Goal: Task Accomplishment & Management: Manage account settings

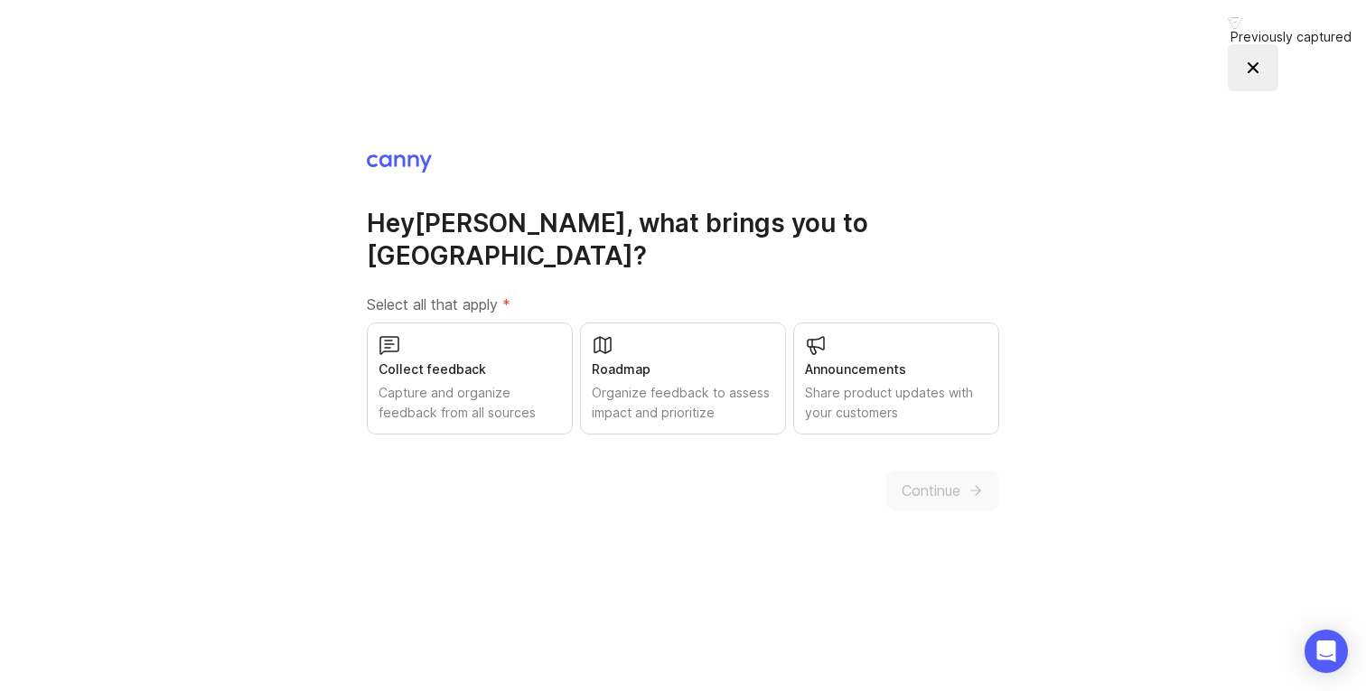
click at [510, 383] on div "Capture and organize feedback from all sources" at bounding box center [470, 403] width 183 height 40
click at [672, 360] on div "Roadmap" at bounding box center [683, 370] width 183 height 20
click at [850, 328] on div "Announcements Share product updates with your customers" at bounding box center [896, 379] width 206 height 112
click at [938, 480] on span "Continue" at bounding box center [931, 491] width 59 height 22
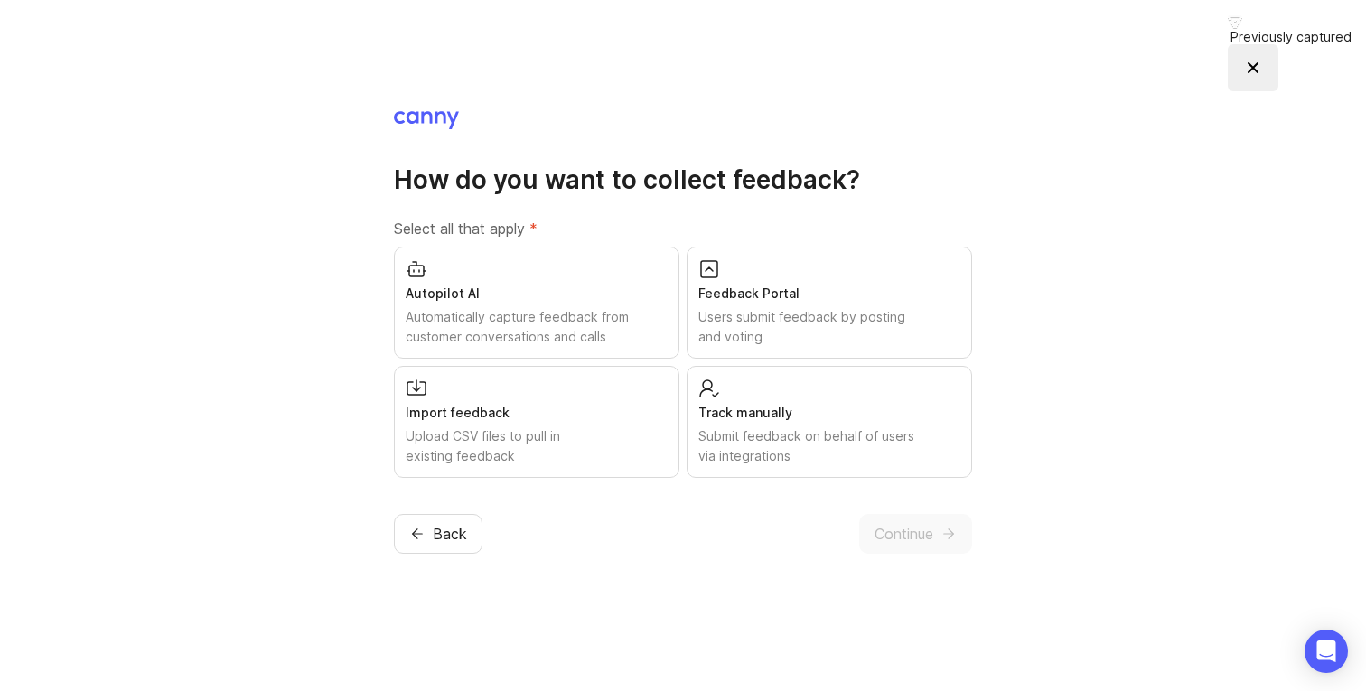
click at [851, 317] on div "Users submit feedback by posting and voting" at bounding box center [830, 327] width 262 height 40
click at [875, 534] on span "Continue" at bounding box center [904, 534] width 59 height 22
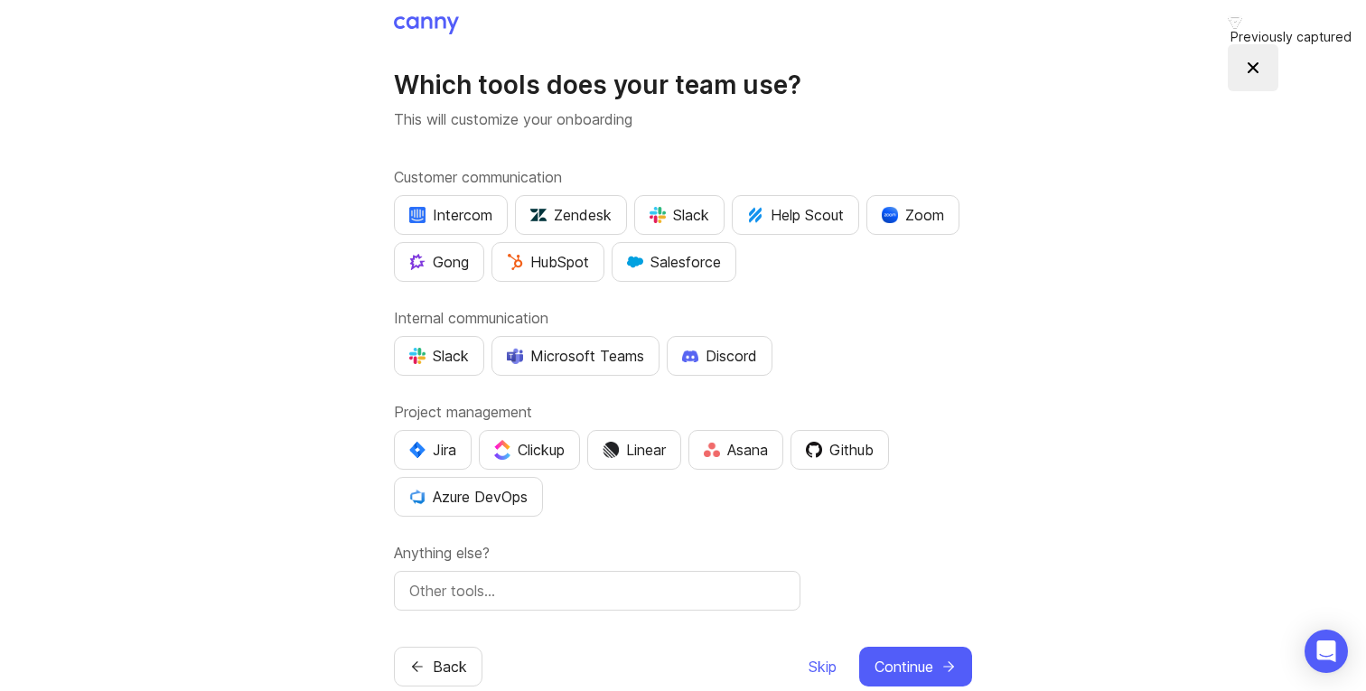
scroll to position [39, 0]
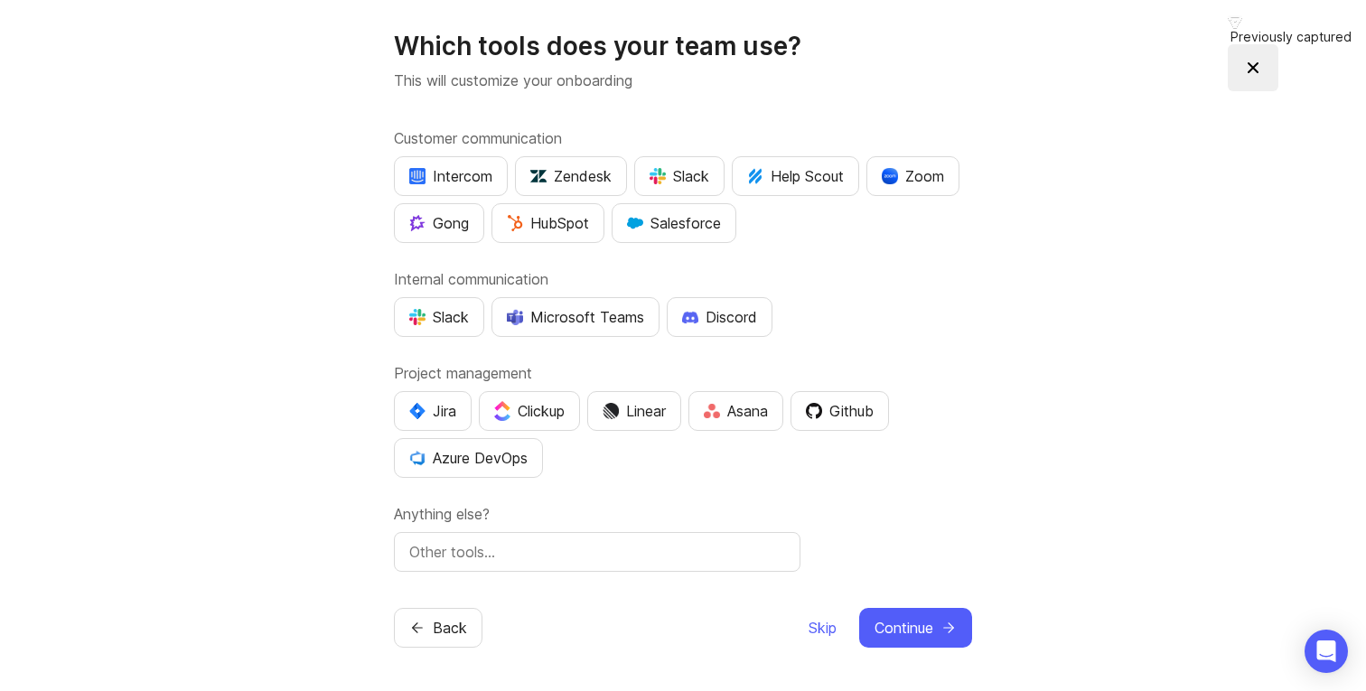
click at [927, 624] on span "Continue" at bounding box center [904, 628] width 59 height 22
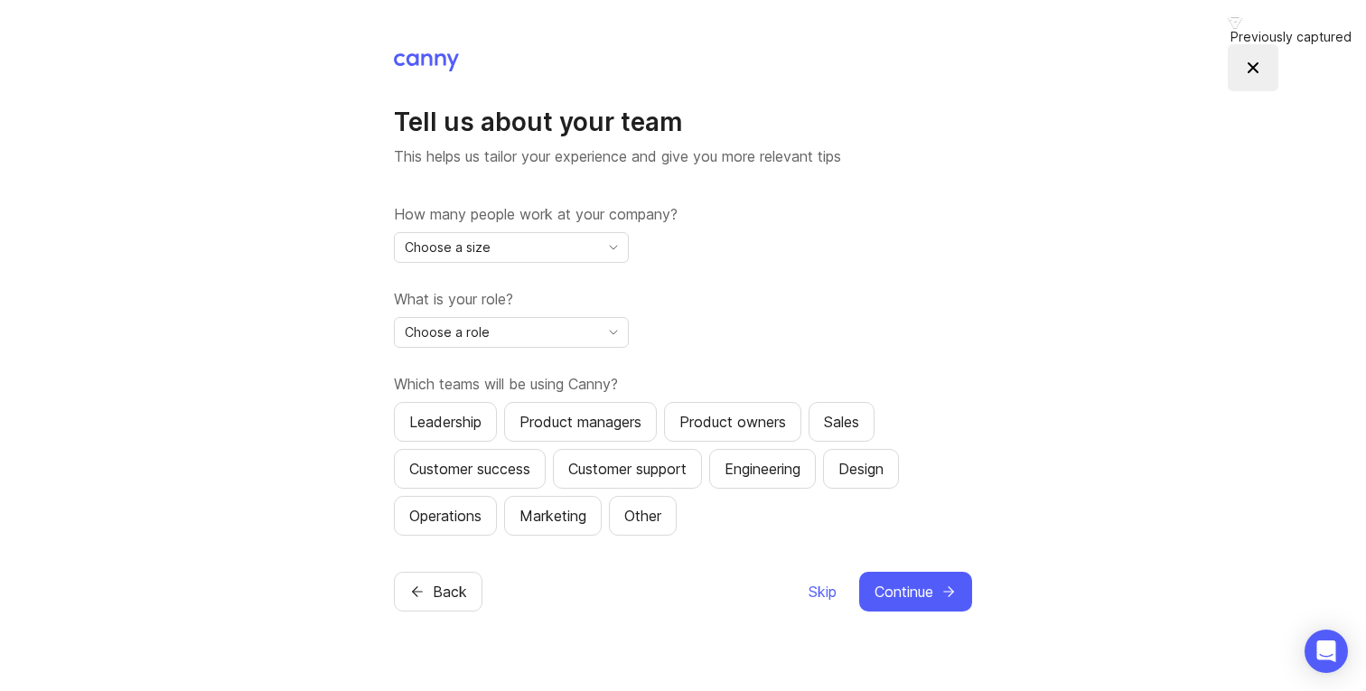
click at [542, 252] on div "Choose a size" at bounding box center [497, 247] width 204 height 29
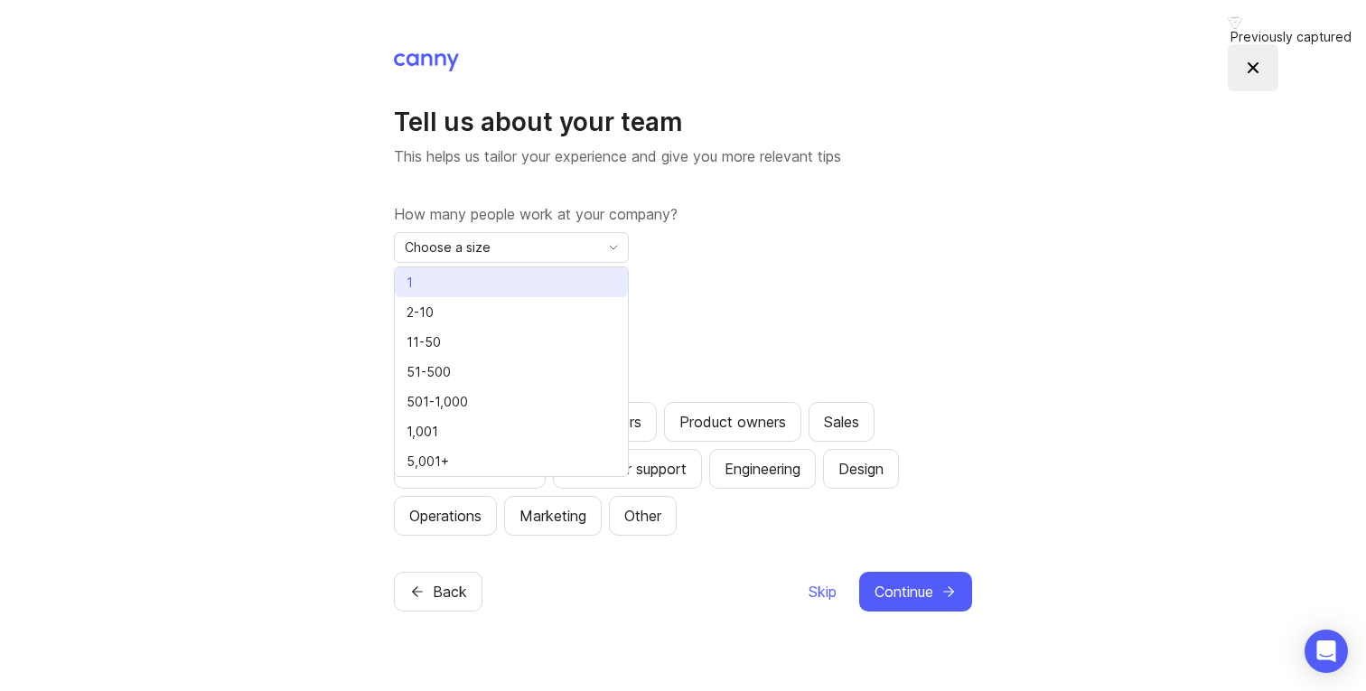
click at [506, 275] on li "1" at bounding box center [511, 283] width 233 height 30
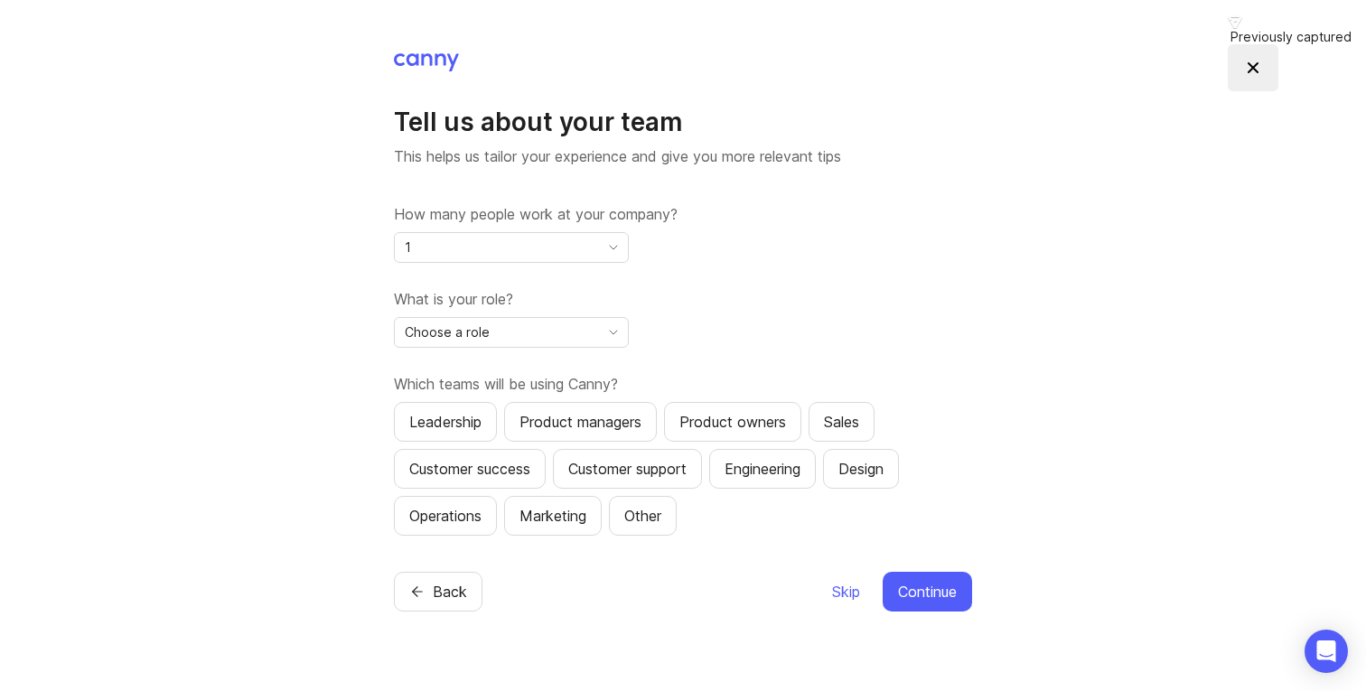
click at [559, 245] on div "1" at bounding box center [497, 247] width 204 height 29
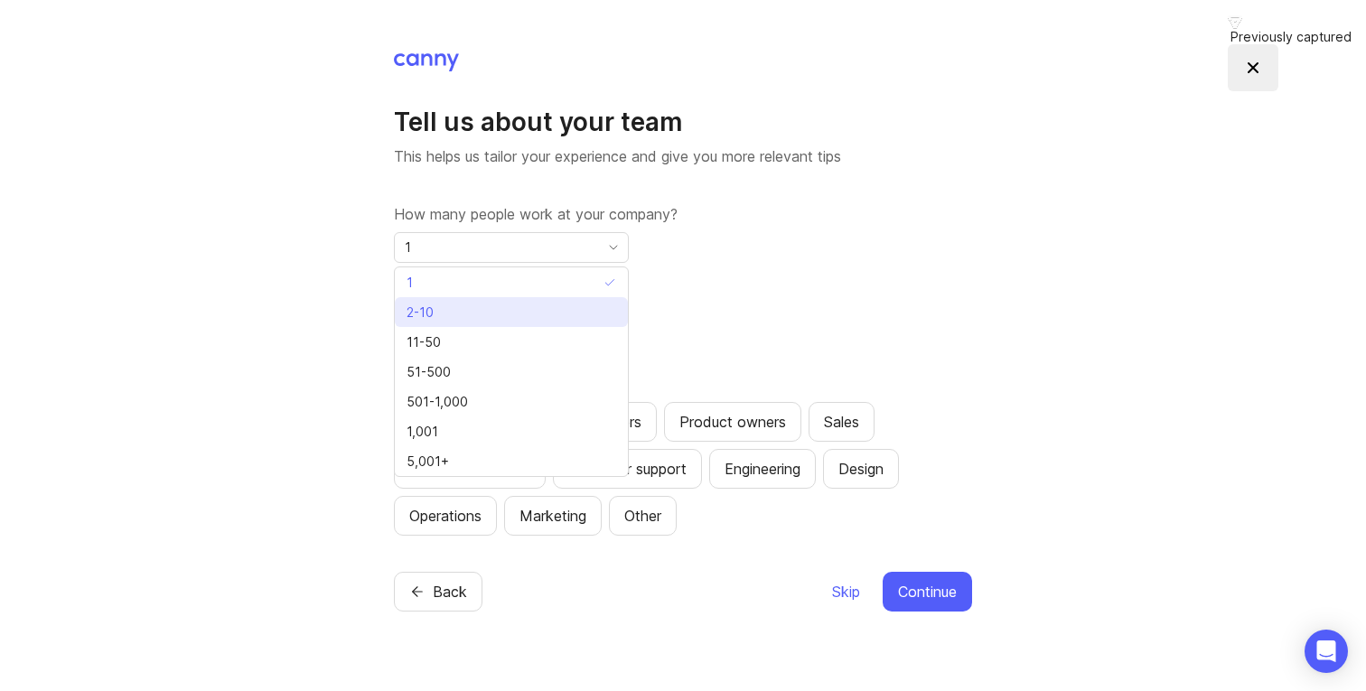
click at [492, 306] on li "2-10" at bounding box center [511, 312] width 233 height 30
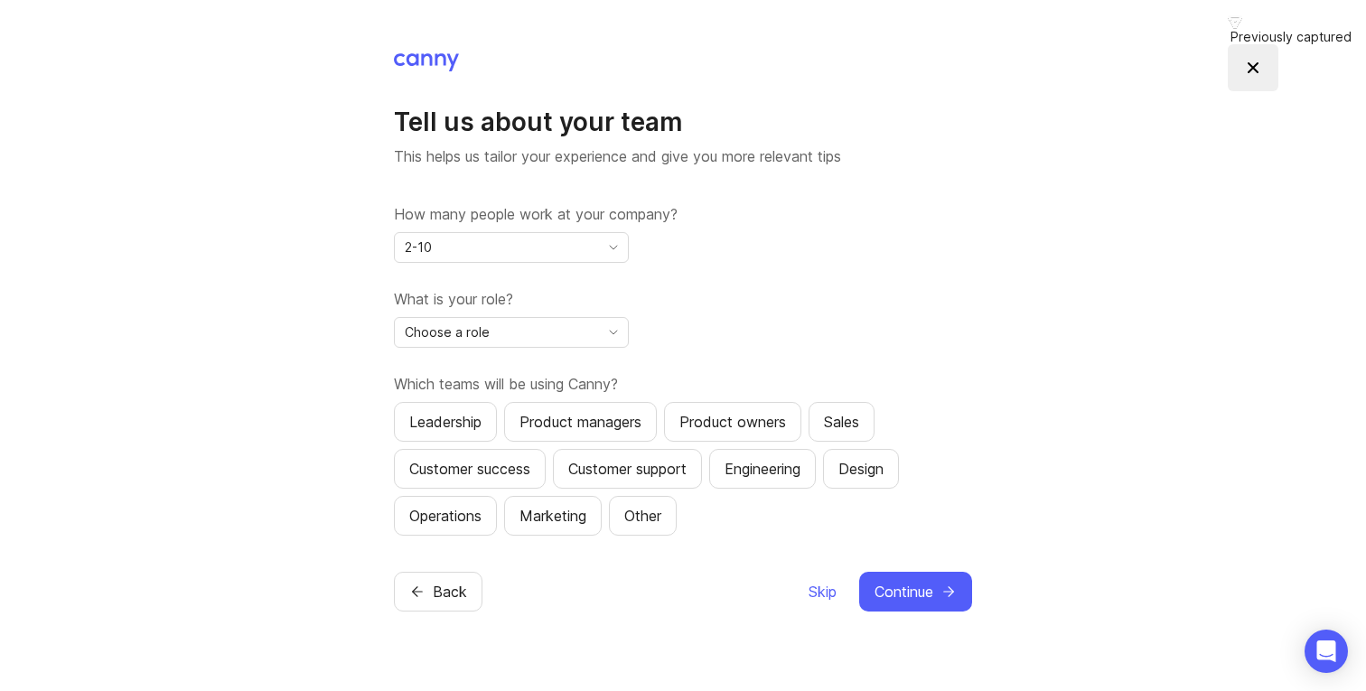
click at [557, 325] on div "Choose a role" at bounding box center [497, 332] width 204 height 29
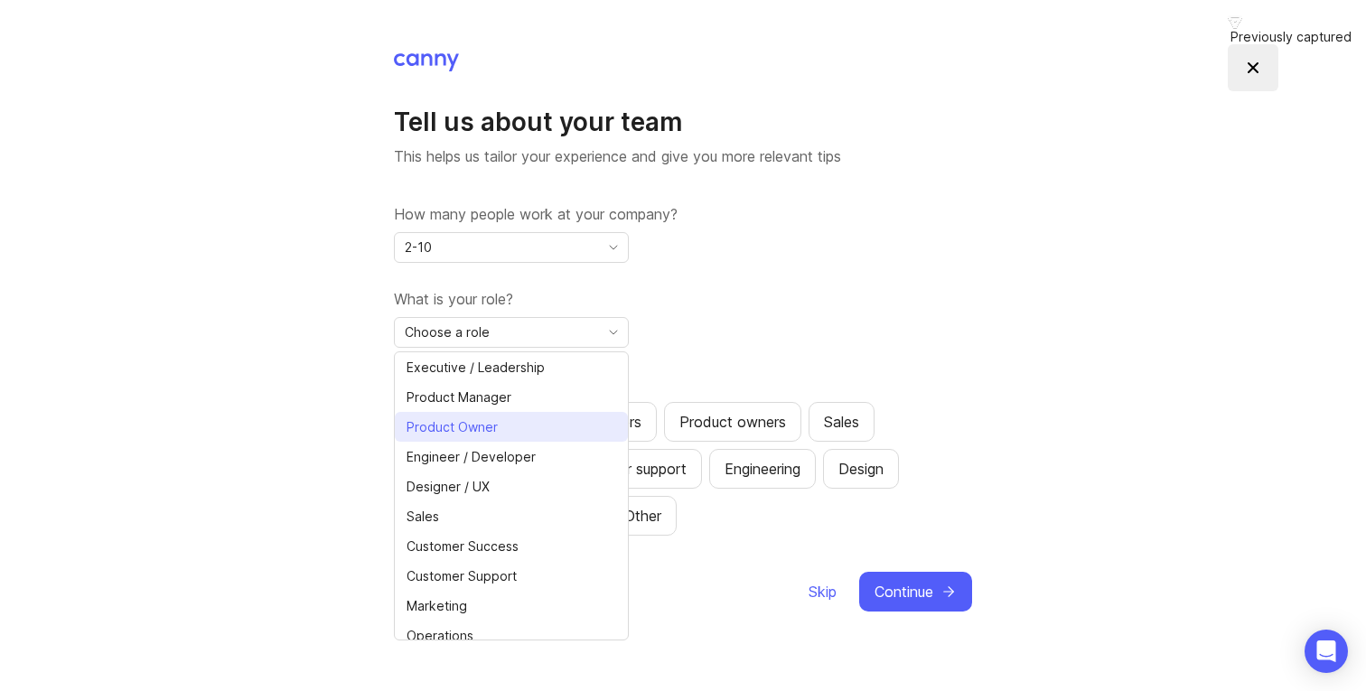
click at [491, 421] on span "Product Owner" at bounding box center [452, 428] width 91 height 20
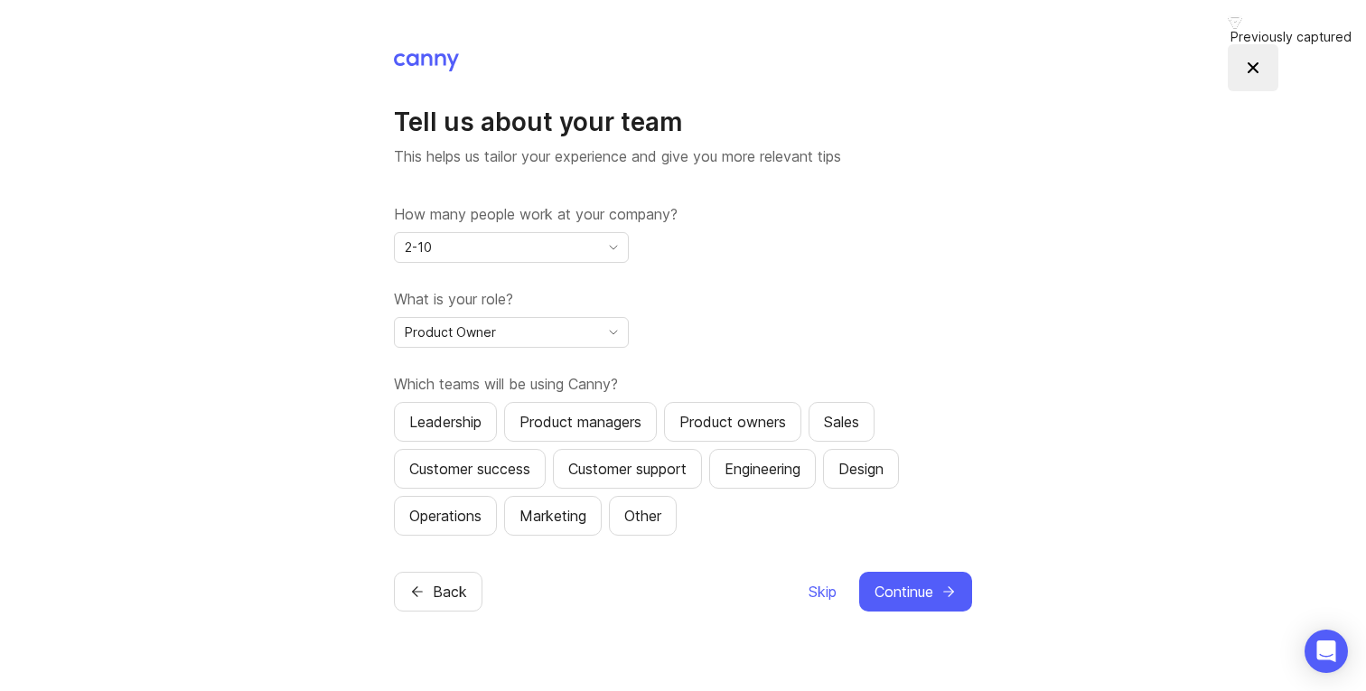
click at [636, 426] on div "Product managers" at bounding box center [581, 422] width 122 height 22
click at [701, 418] on div "Product owners" at bounding box center [733, 422] width 107 height 22
click at [451, 518] on div "Operations" at bounding box center [445, 516] width 72 height 22
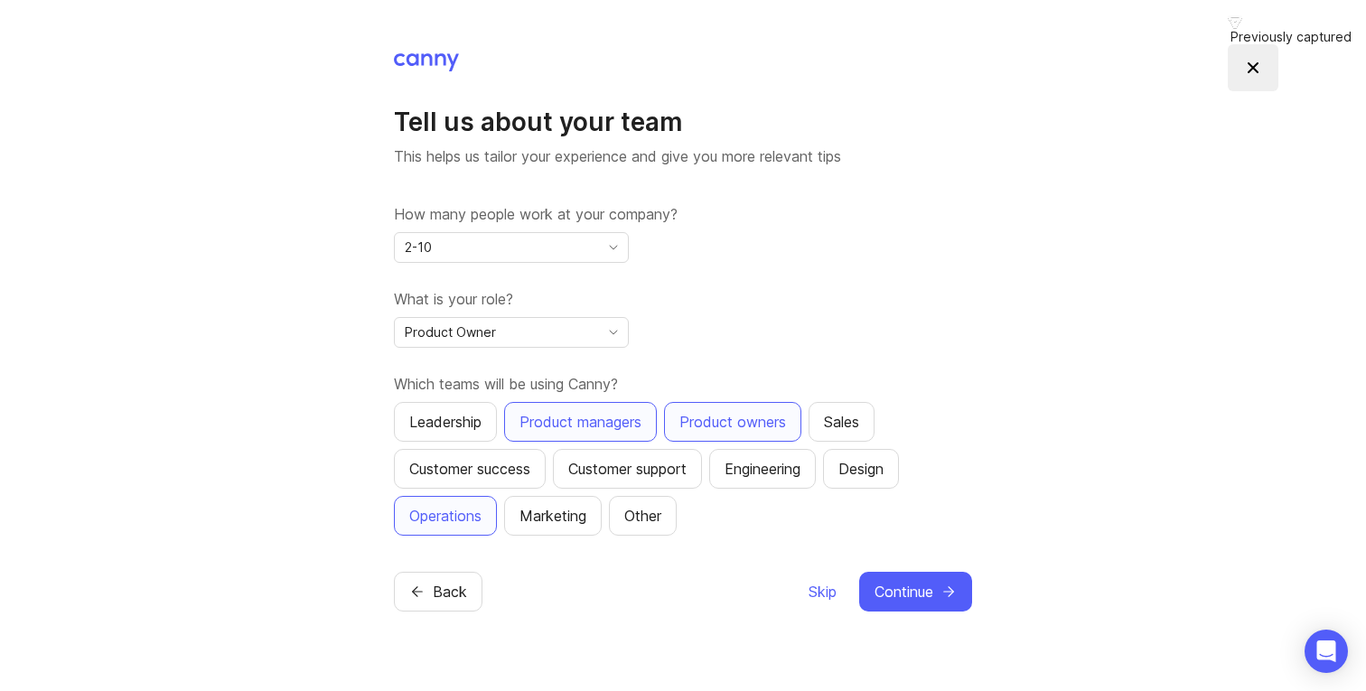
click at [908, 607] on button "Continue" at bounding box center [915, 592] width 113 height 40
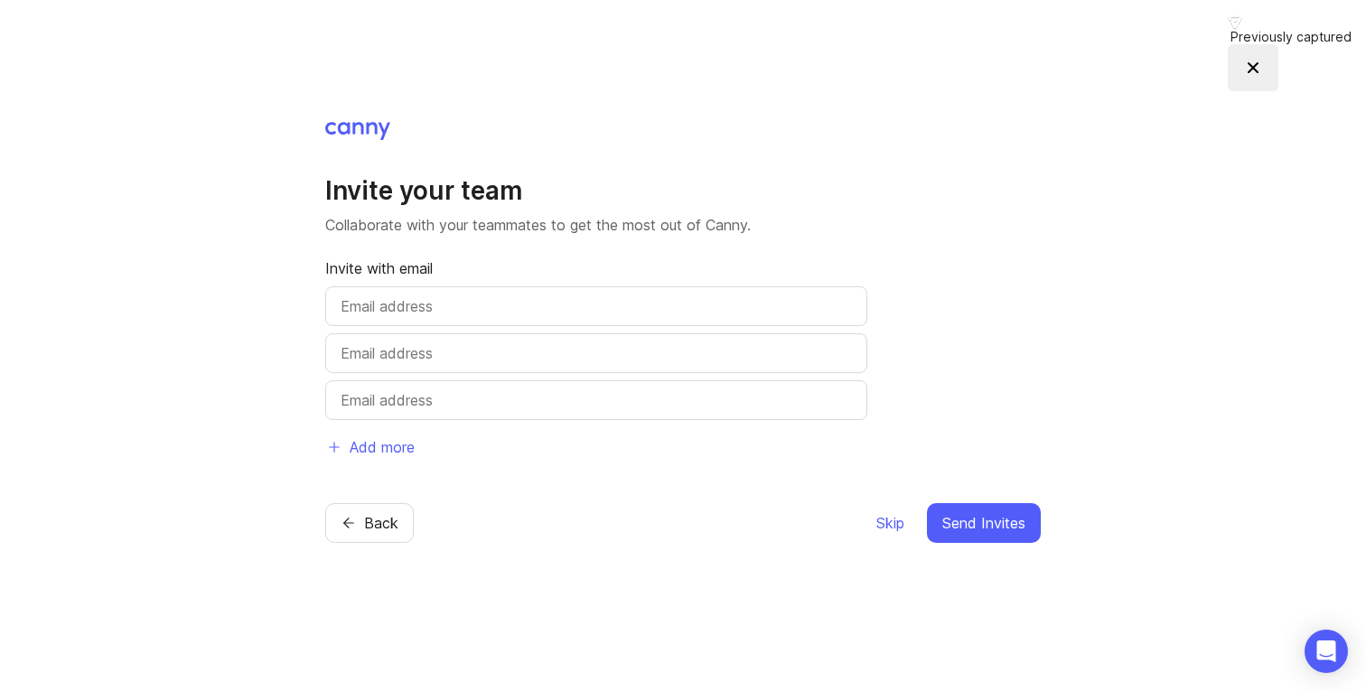
type input "[PERSON_NAME][EMAIL_ADDRESS][DOMAIN_NAME]"
click at [886, 527] on span "Skip" at bounding box center [891, 523] width 28 height 22
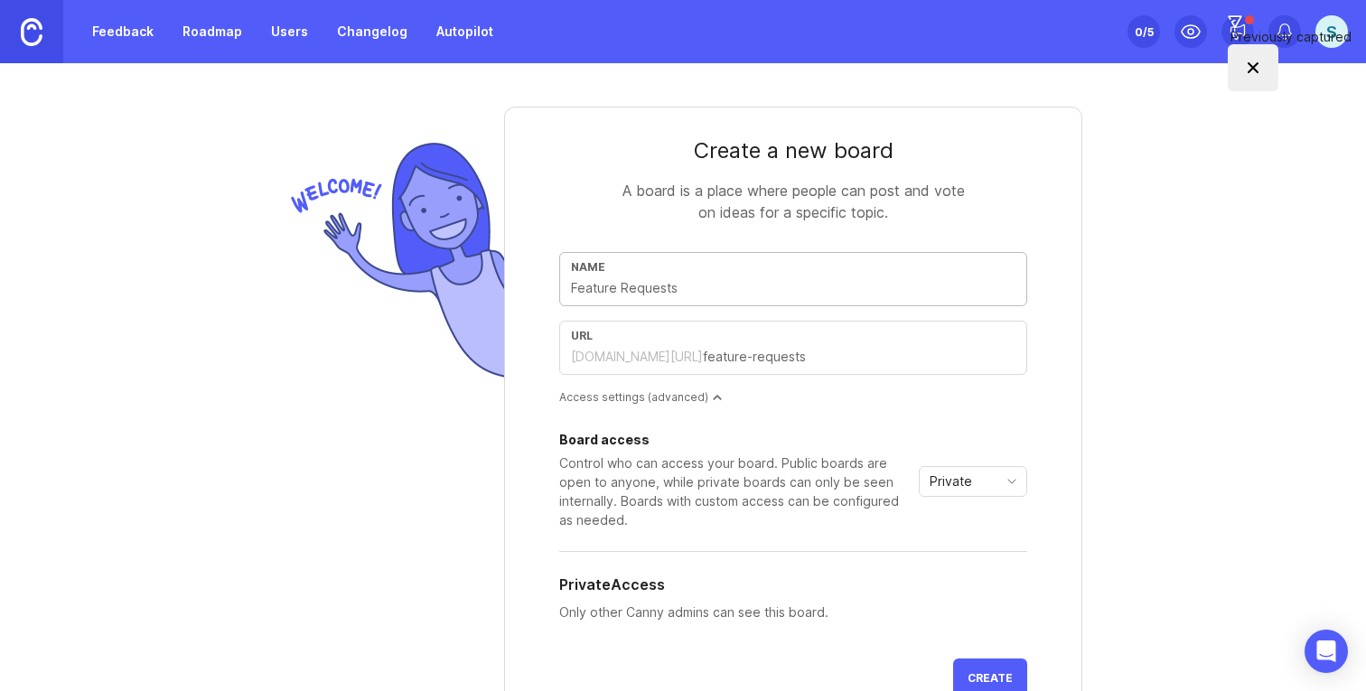
click at [634, 303] on div "Name" at bounding box center [793, 279] width 468 height 54
type input "B"
type input "b"
type input "Bu"
type input "bu"
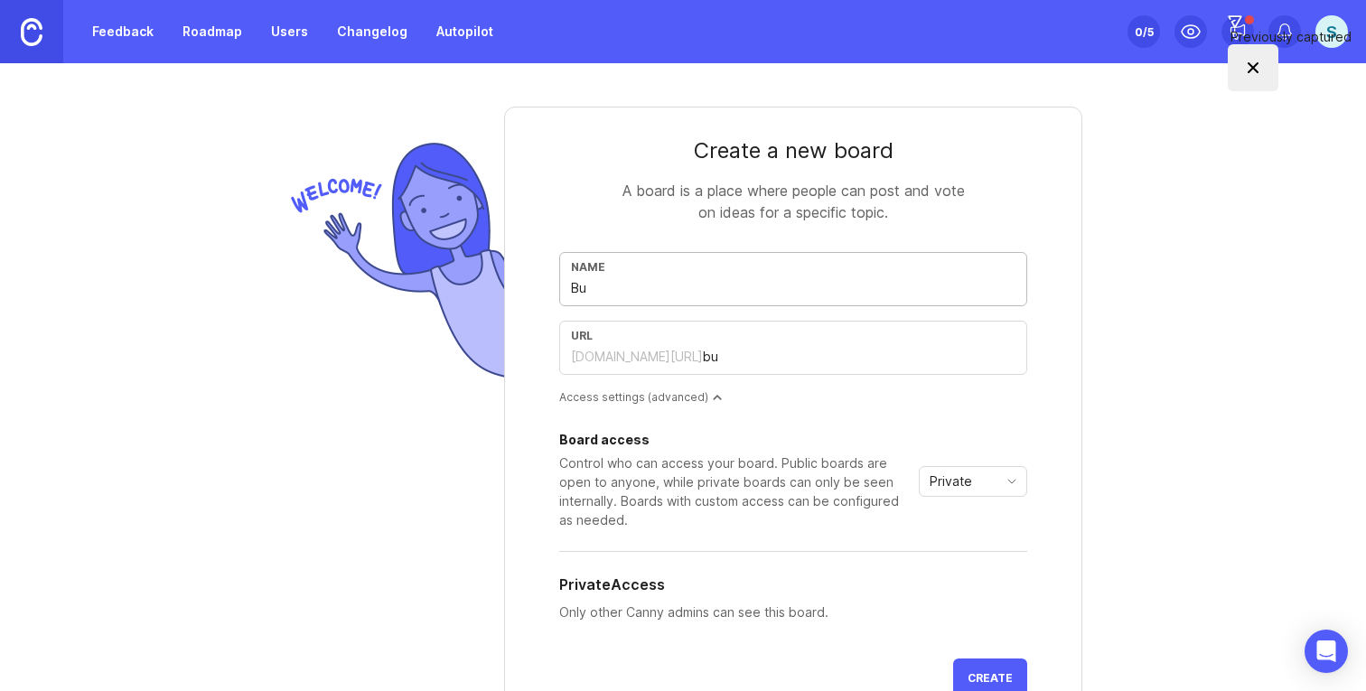
type input "Bug"
type input "bug"
type input "Bugs"
type input "bugs"
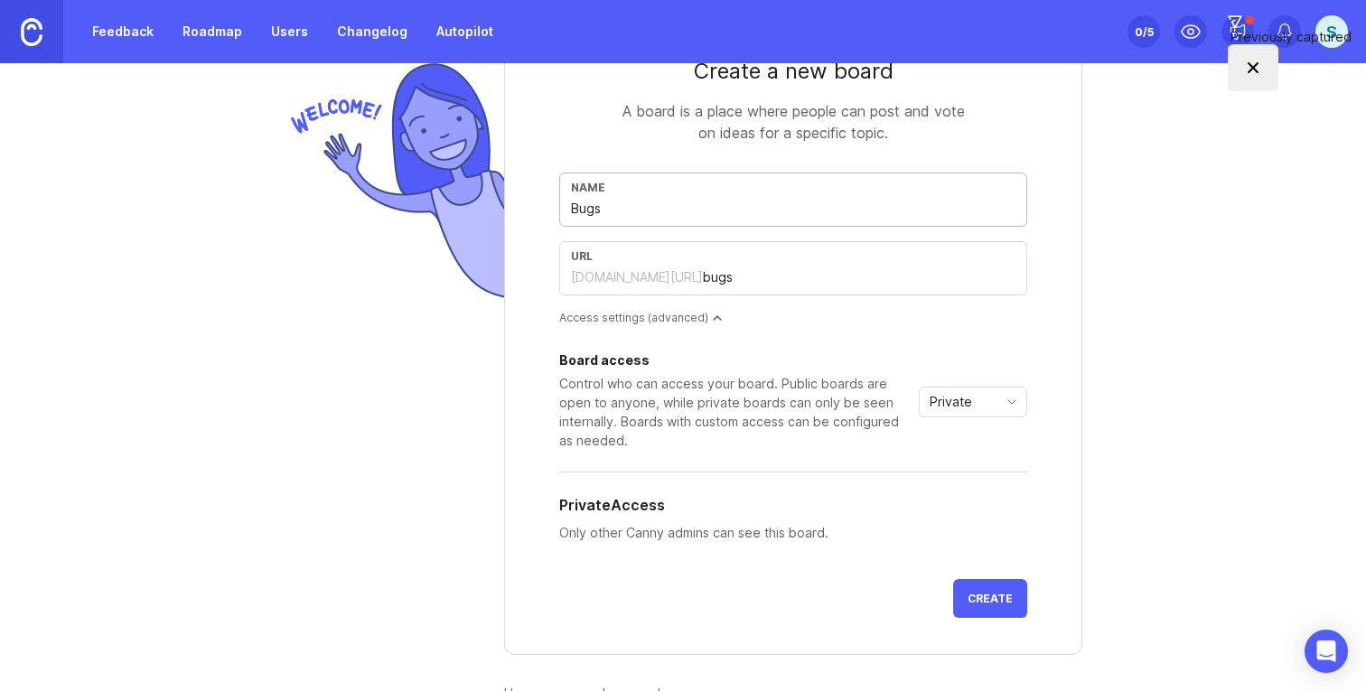
scroll to position [87, 0]
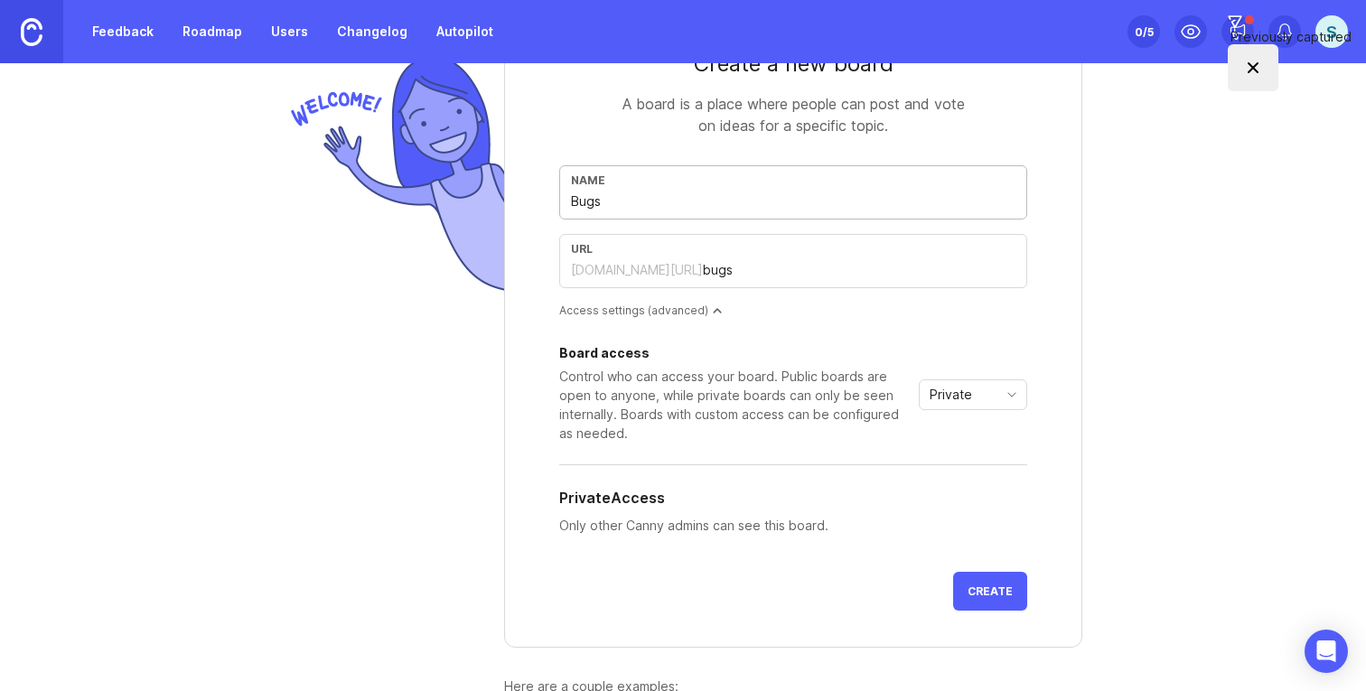
type input "Bugs"
click at [948, 399] on span "Private" at bounding box center [951, 395] width 42 height 20
click at [957, 465] on span "Public" at bounding box center [950, 460] width 36 height 20
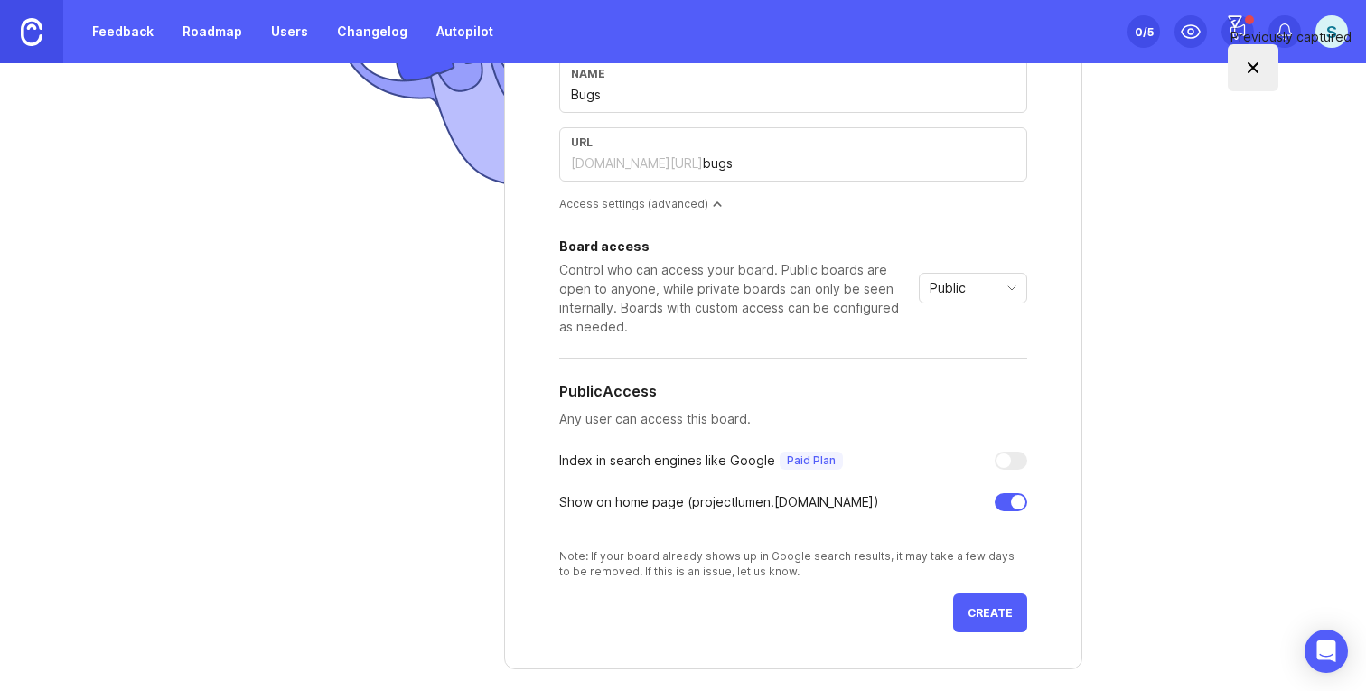
scroll to position [211, 0]
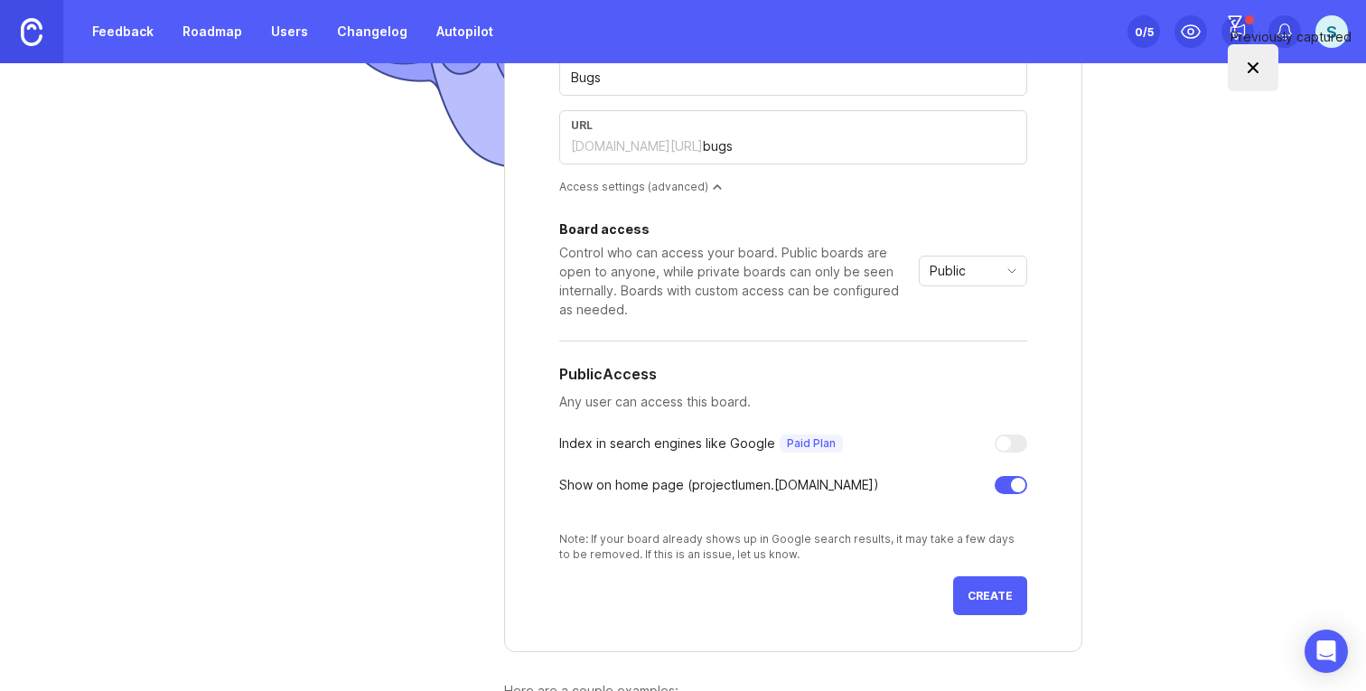
click at [991, 597] on span "Create" at bounding box center [990, 596] width 45 height 14
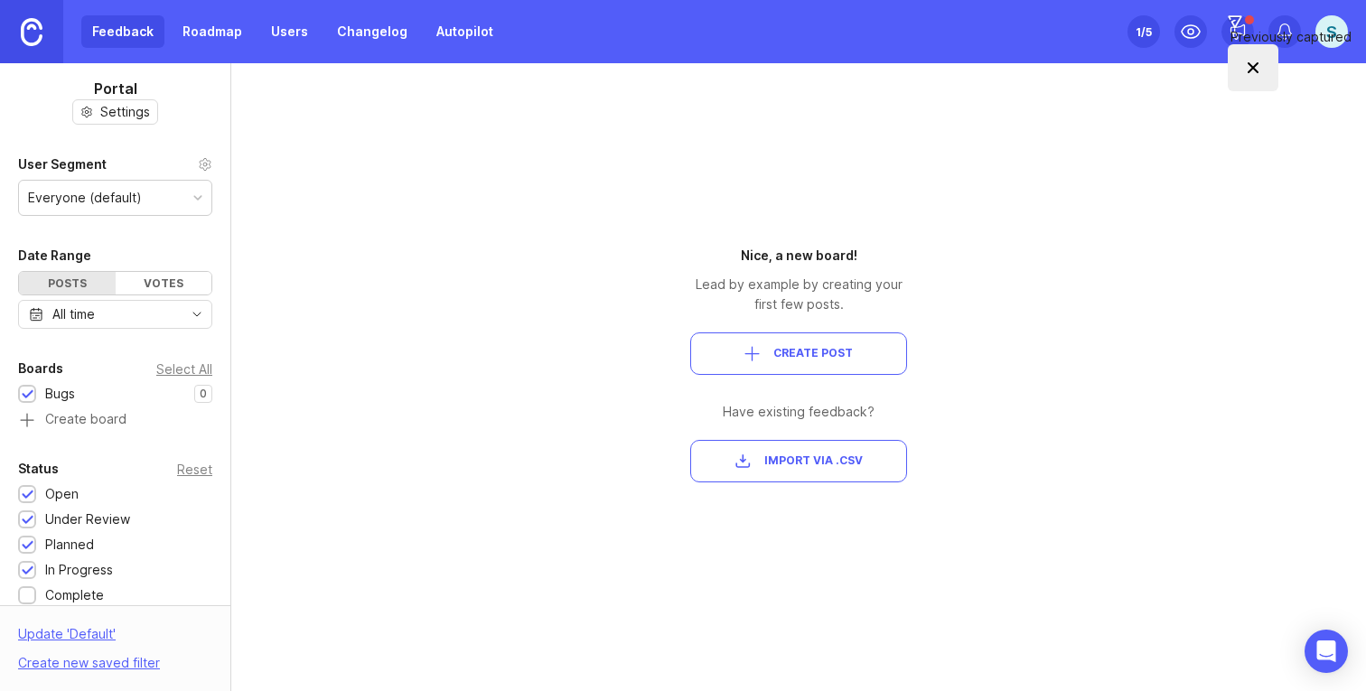
click at [211, 33] on link "Roadmap" at bounding box center [212, 31] width 81 height 33
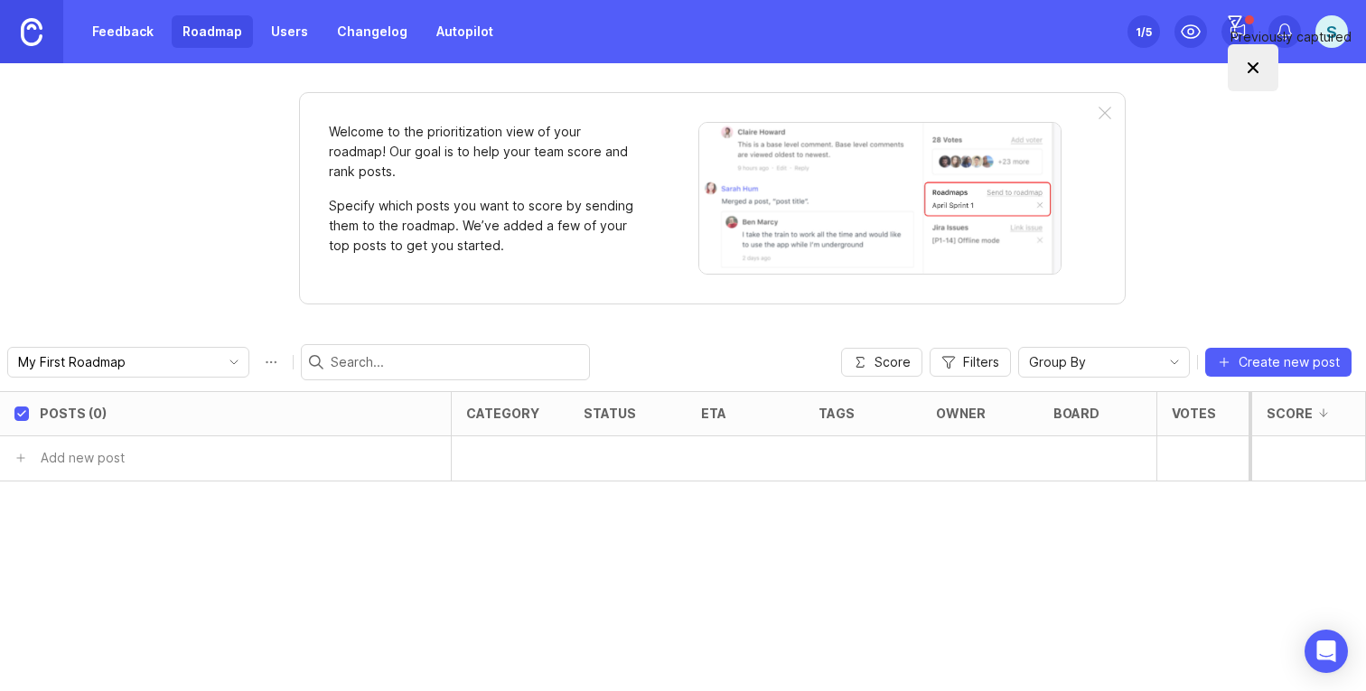
click at [283, 38] on link "Users" at bounding box center [289, 31] width 59 height 33
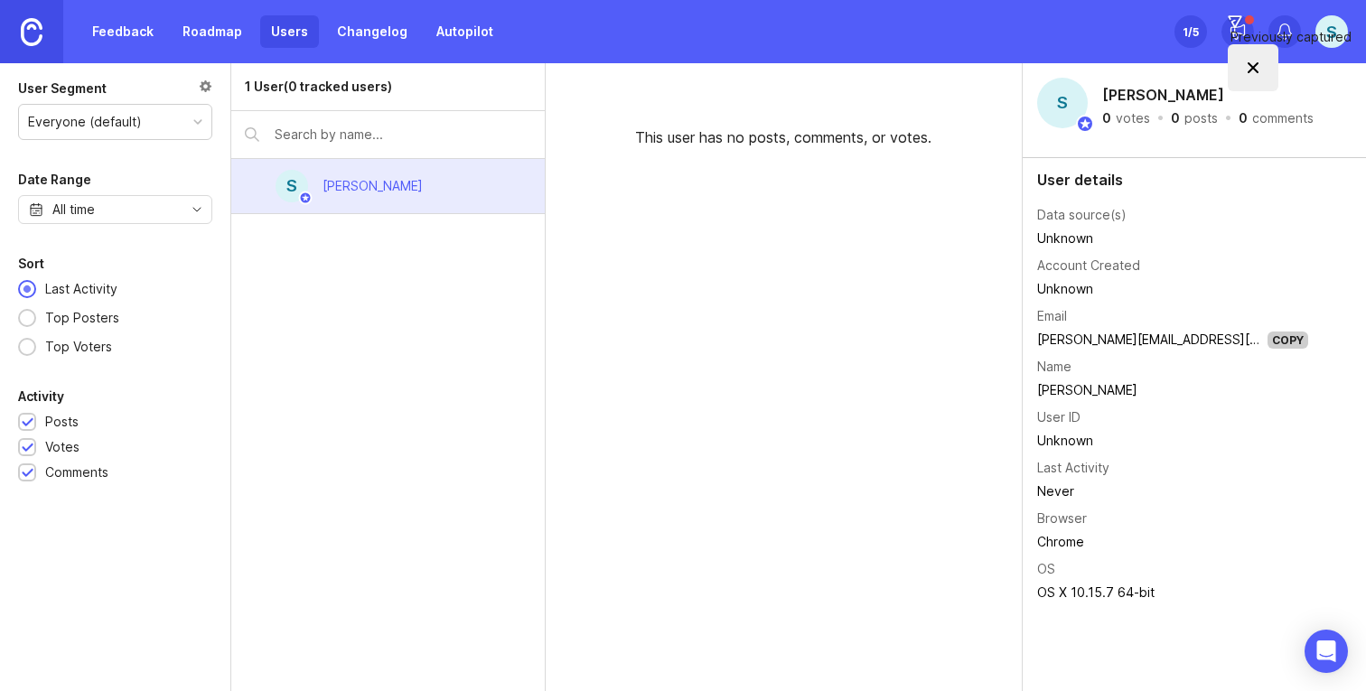
click at [36, 25] on img at bounding box center [32, 32] width 22 height 28
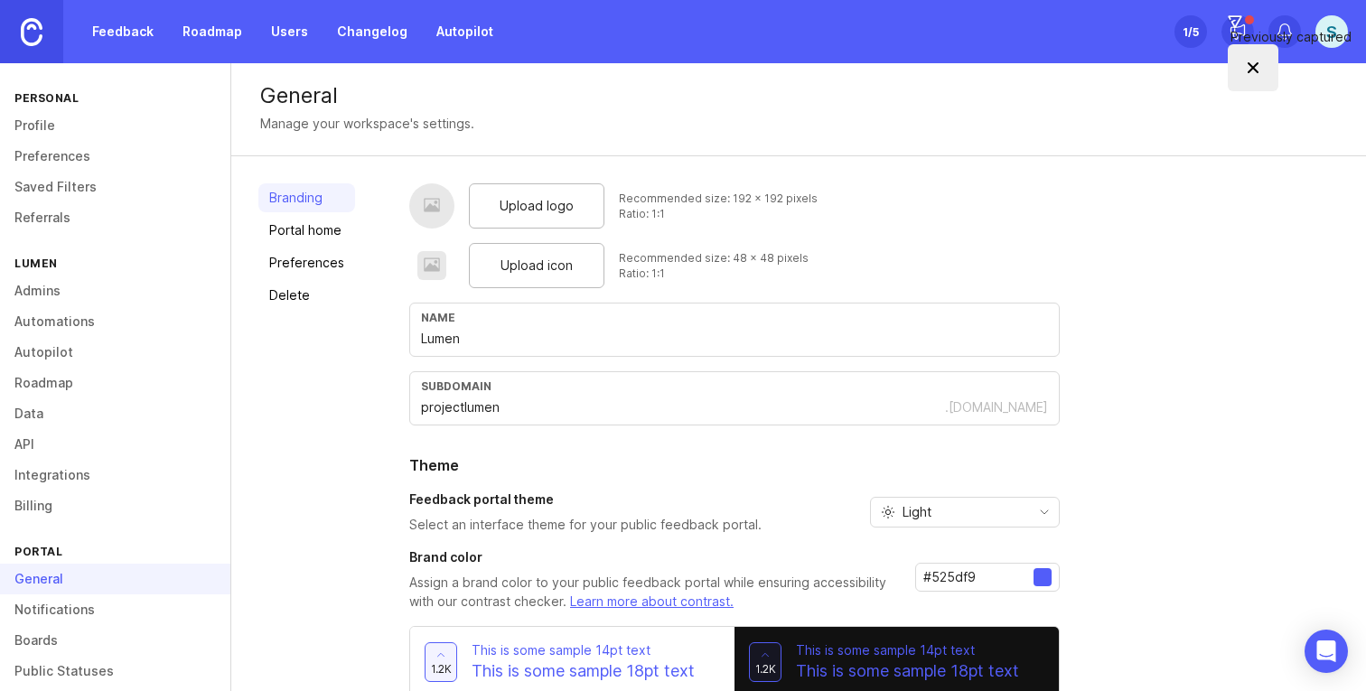
click at [517, 196] on span "Upload logo" at bounding box center [537, 206] width 74 height 20
click at [536, 274] on span "Upload icon" at bounding box center [537, 266] width 72 height 20
click at [506, 268] on span "Upload icon" at bounding box center [537, 266] width 72 height 20
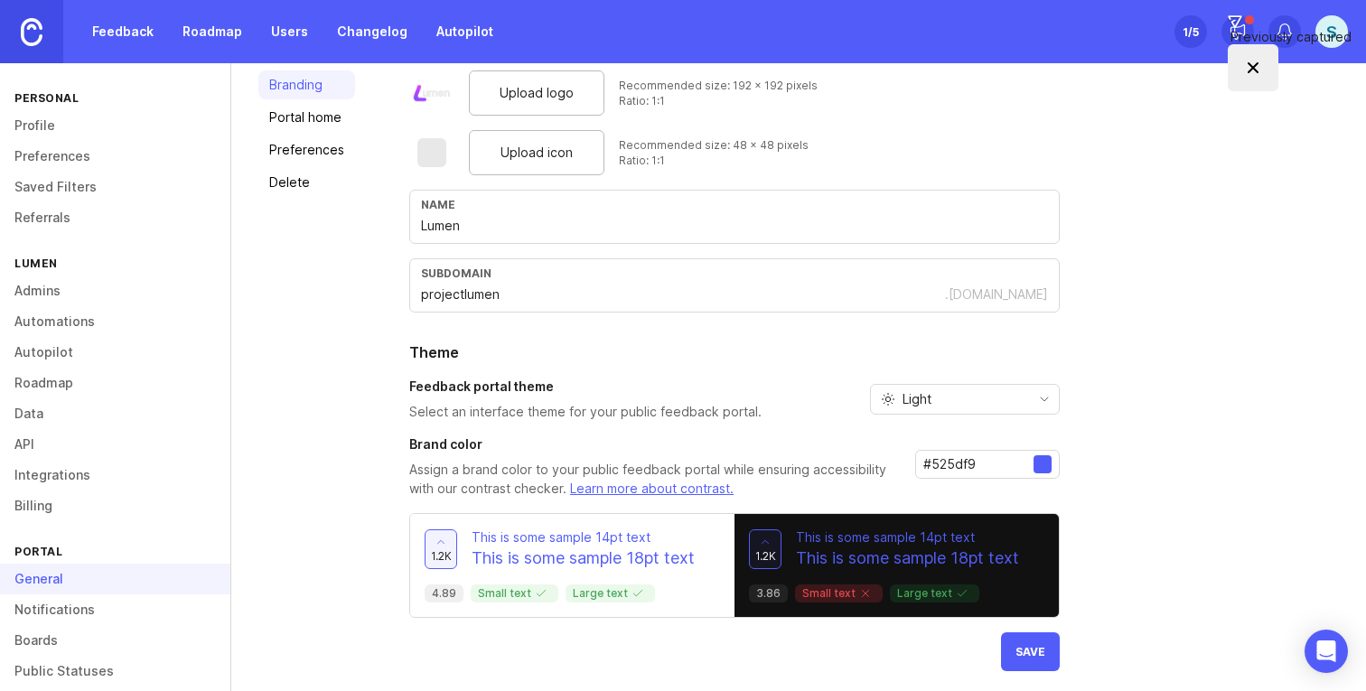
scroll to position [119, 0]
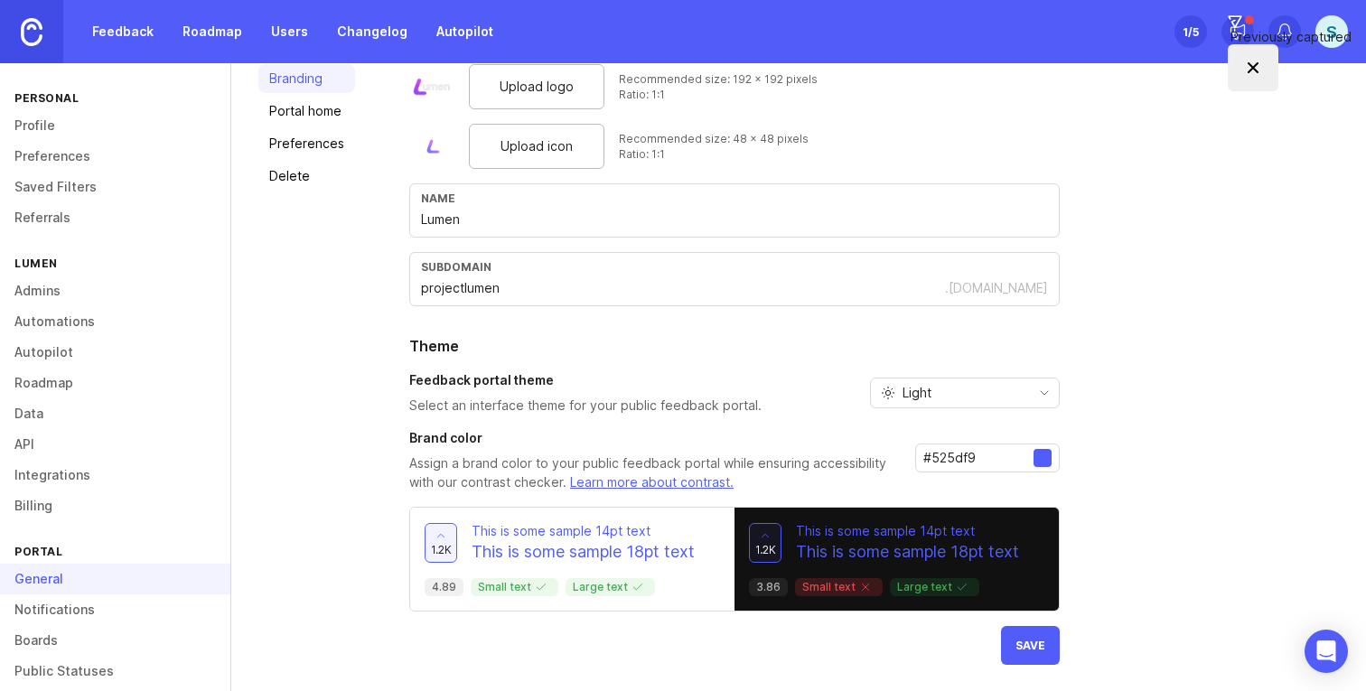
click at [928, 389] on span "Light" at bounding box center [917, 393] width 29 height 20
click at [922, 478] on span "Dark" at bounding box center [916, 488] width 28 height 20
click at [949, 458] on input "#525df9" at bounding box center [979, 458] width 110 height 20
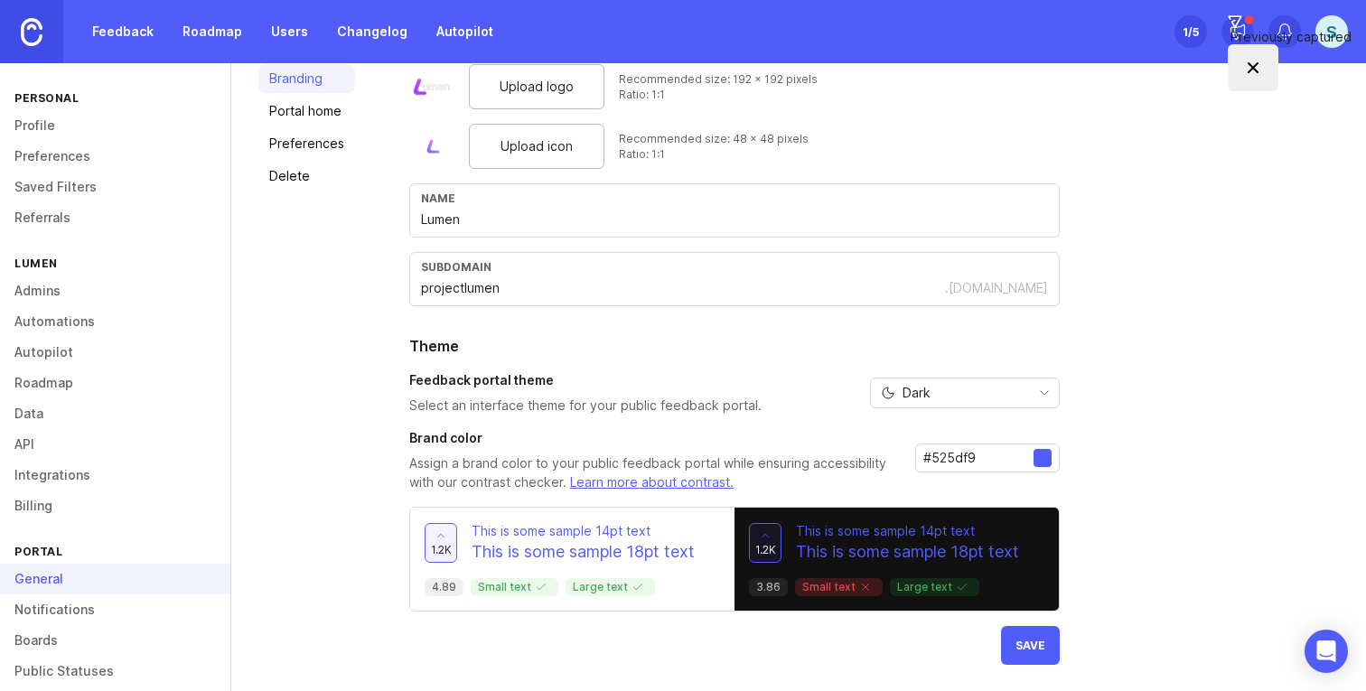
paste input "a855f7"
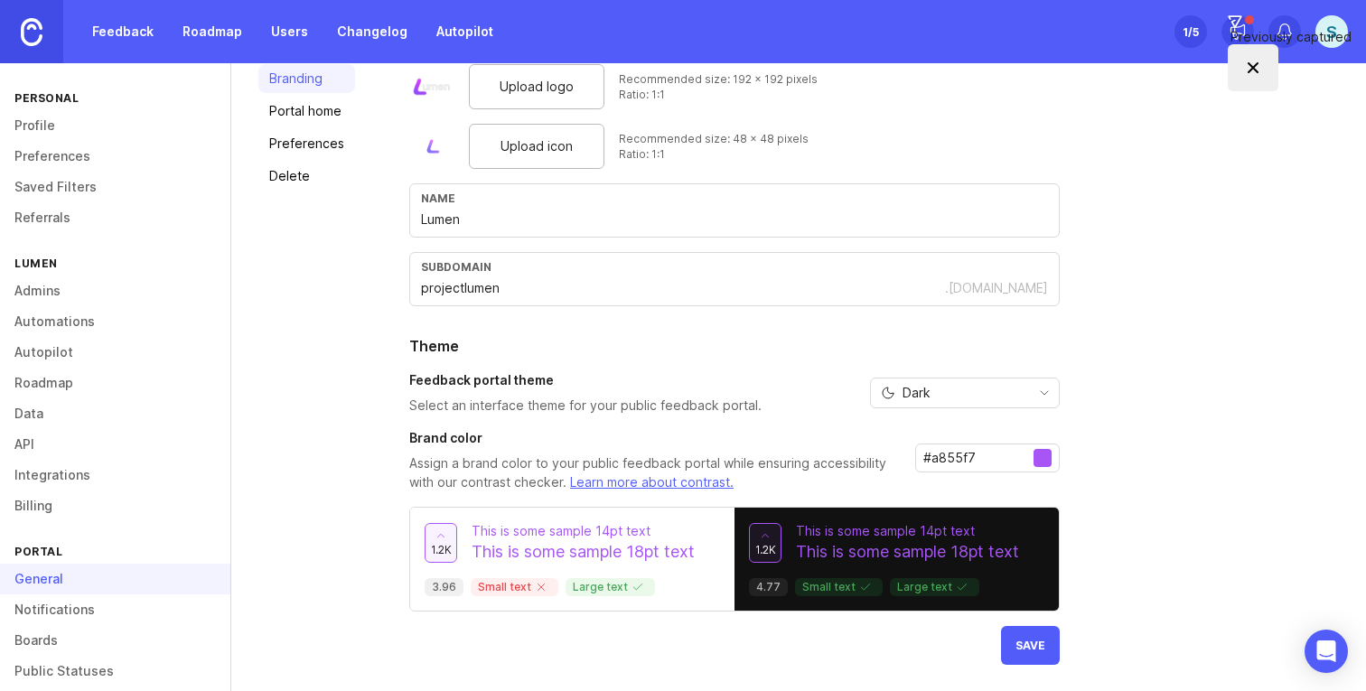
type input "#a855f7"
click at [1037, 644] on span "Save" at bounding box center [1031, 646] width 30 height 14
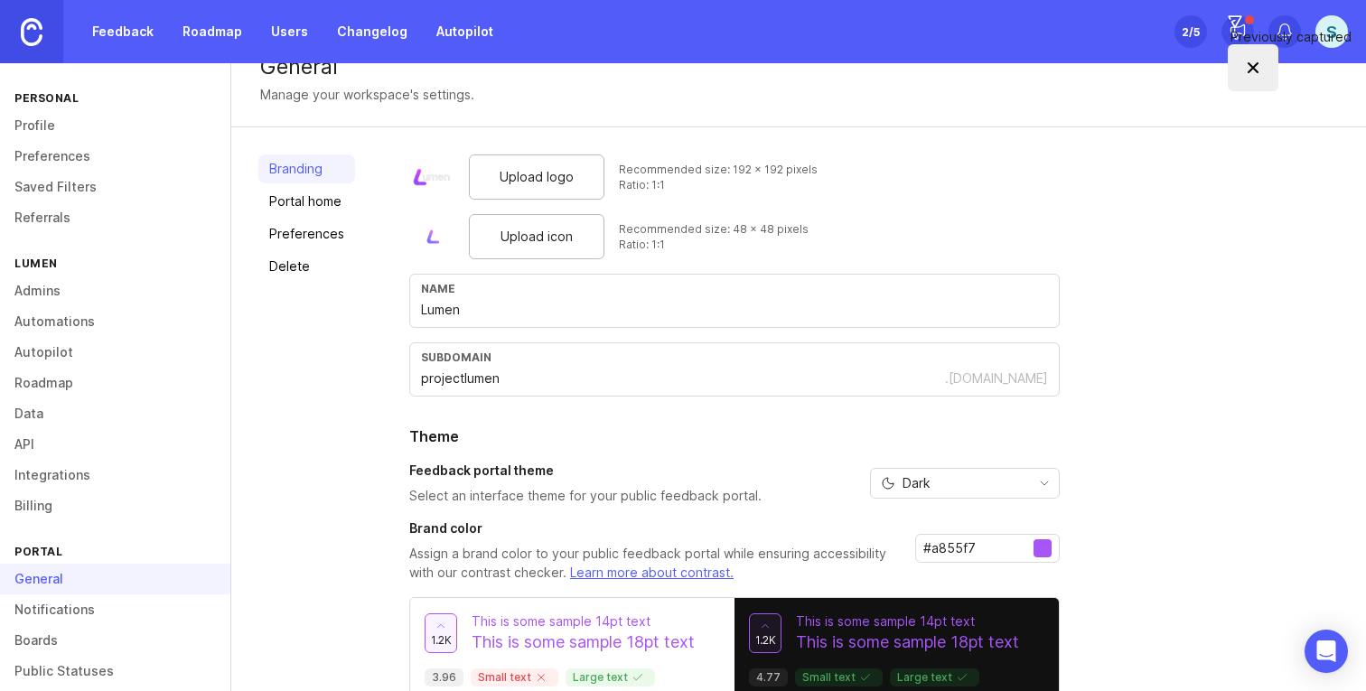
scroll to position [17, 0]
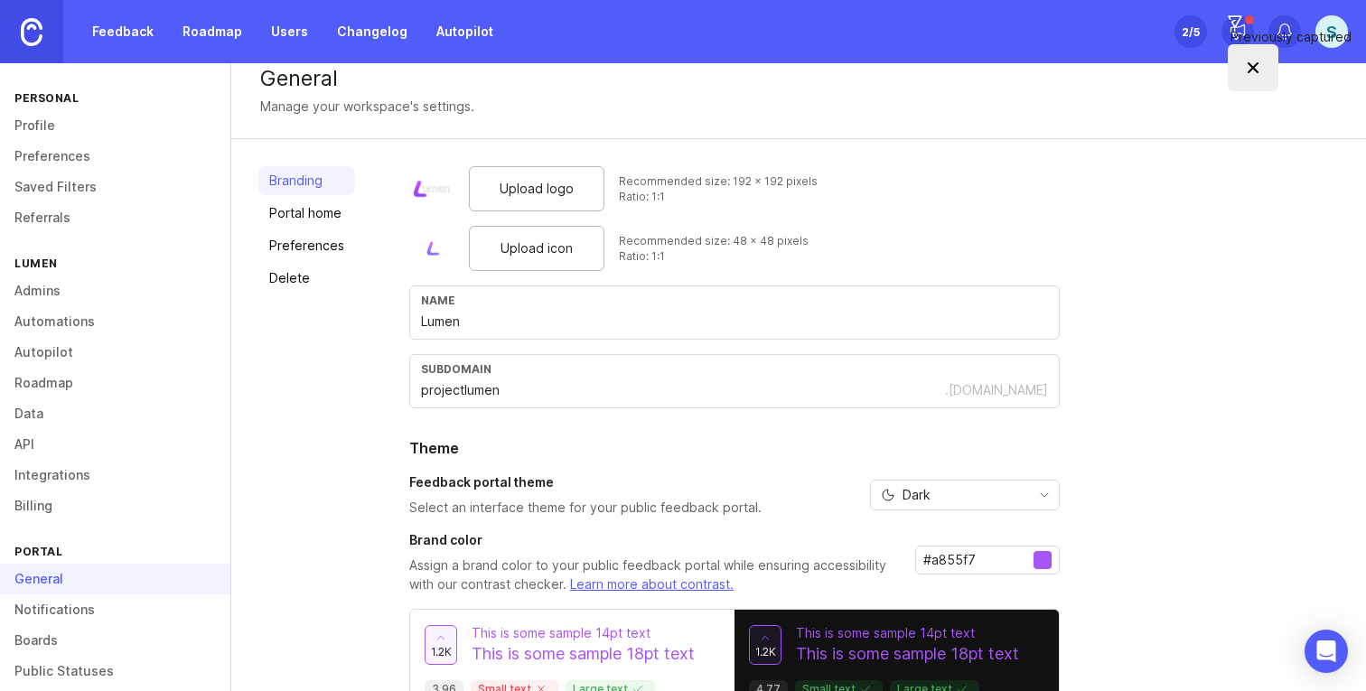
click at [326, 221] on link "Portal home" at bounding box center [306, 213] width 97 height 29
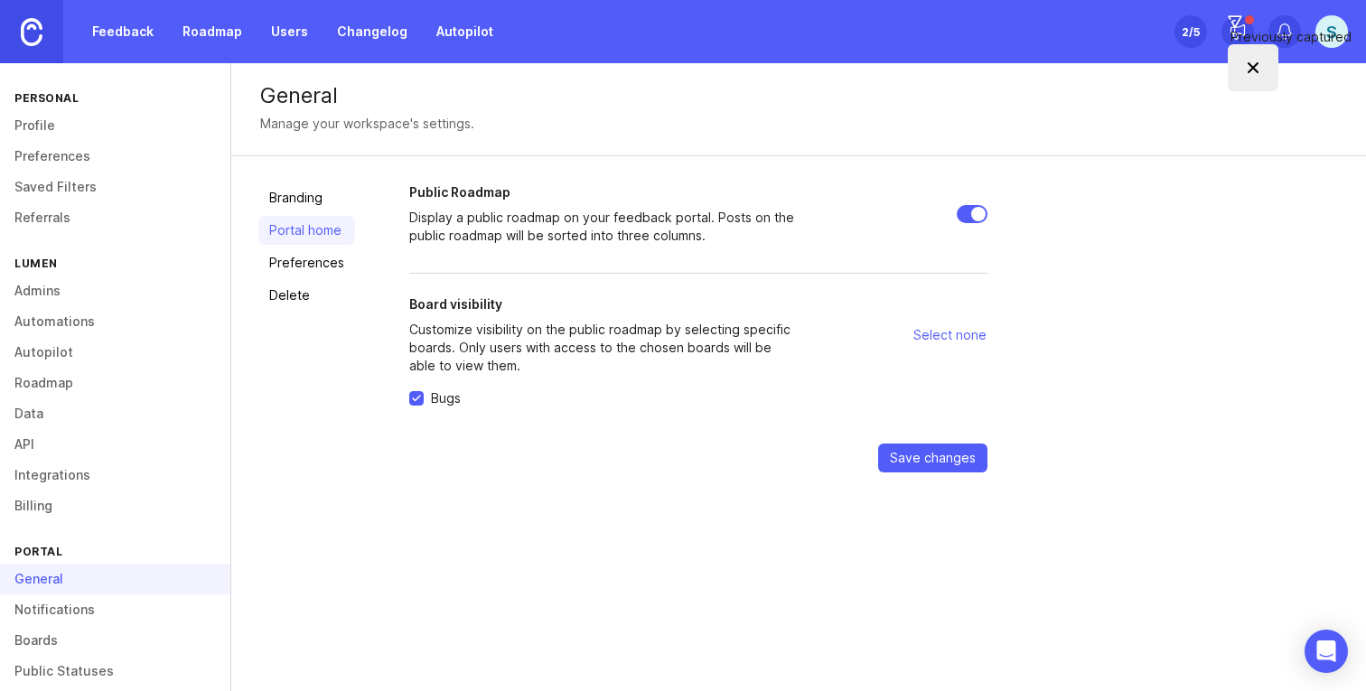
click at [305, 250] on link "Preferences" at bounding box center [306, 263] width 97 height 29
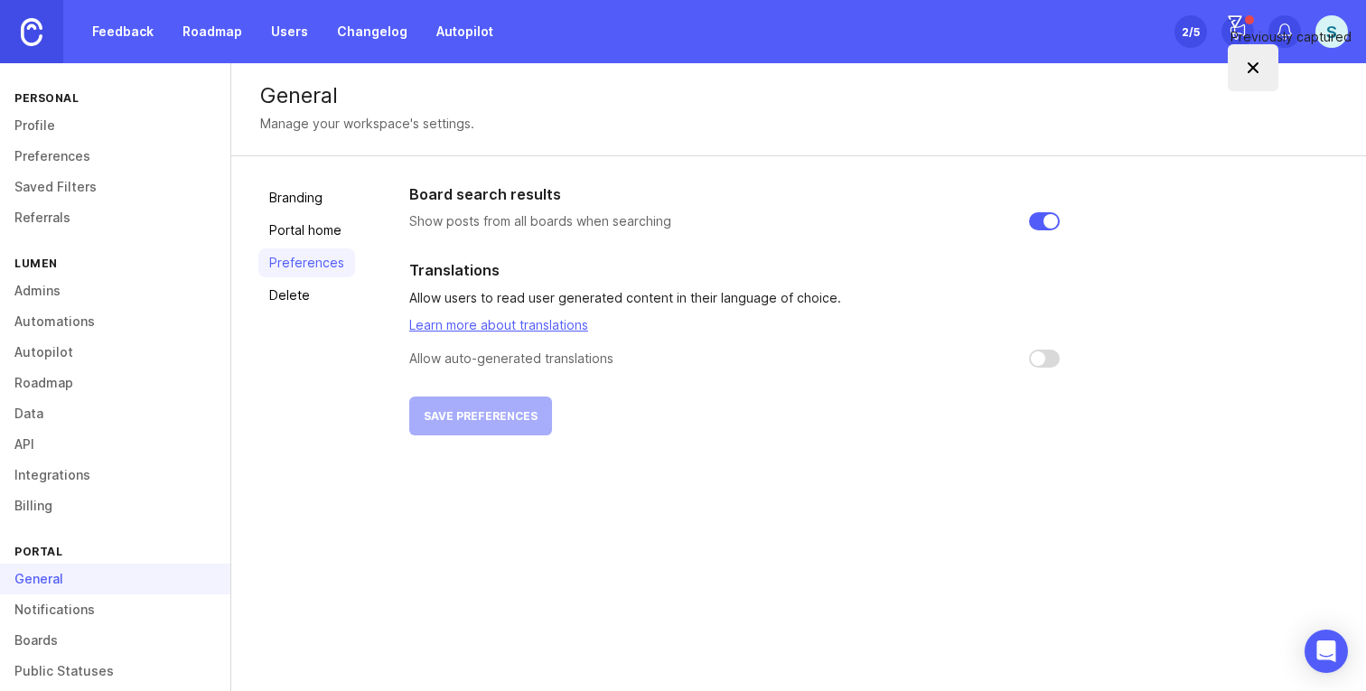
click at [290, 298] on link "Delete" at bounding box center [306, 295] width 97 height 29
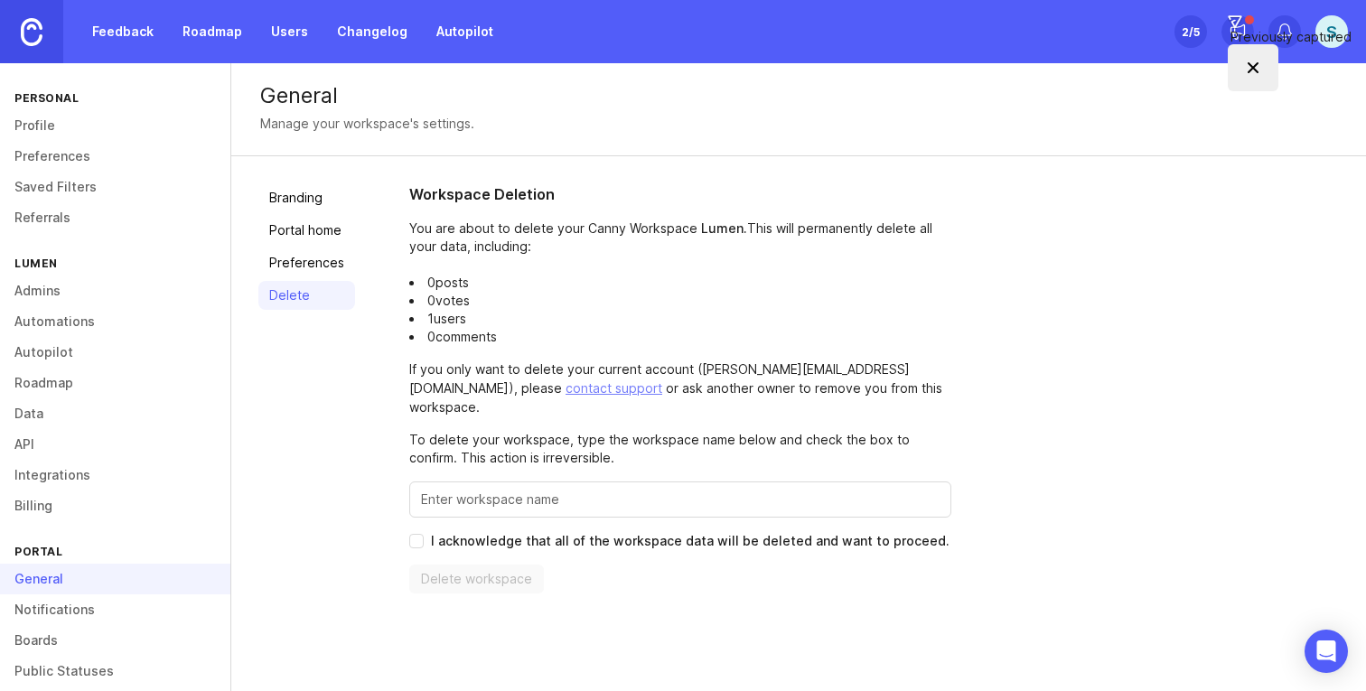
click at [296, 203] on link "Branding" at bounding box center [306, 197] width 97 height 29
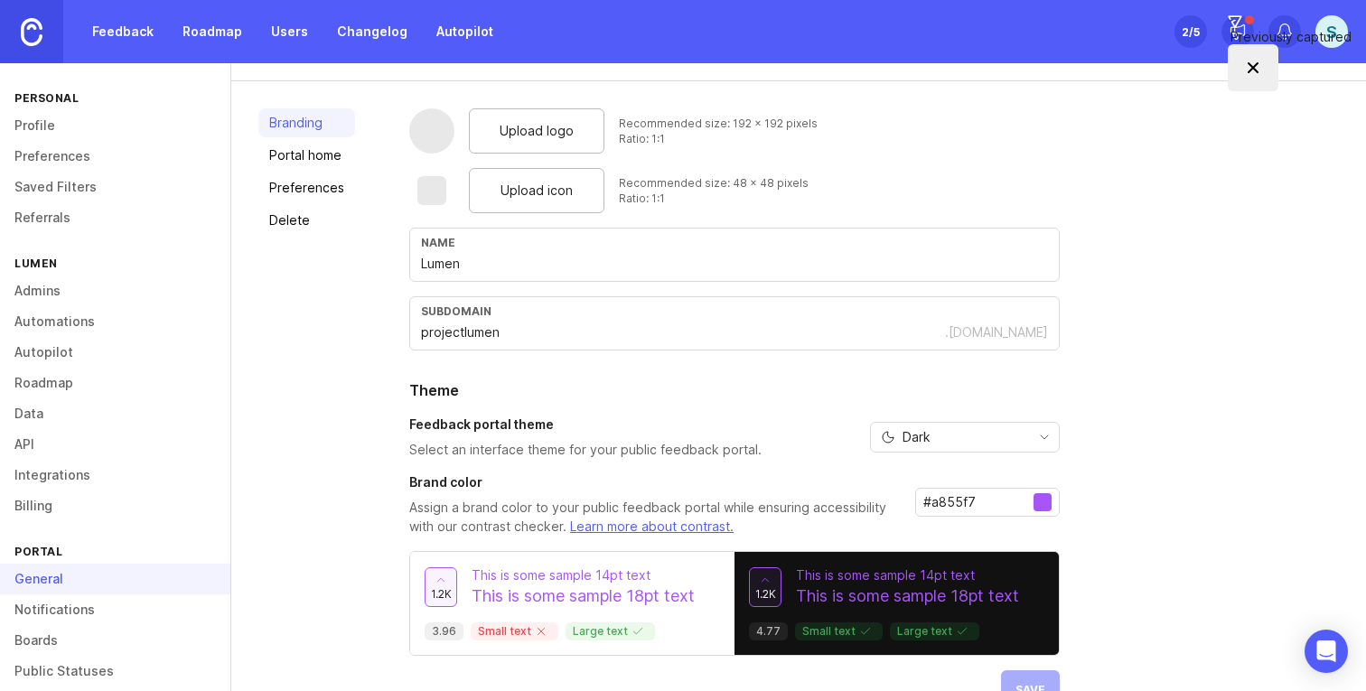
scroll to position [119, 0]
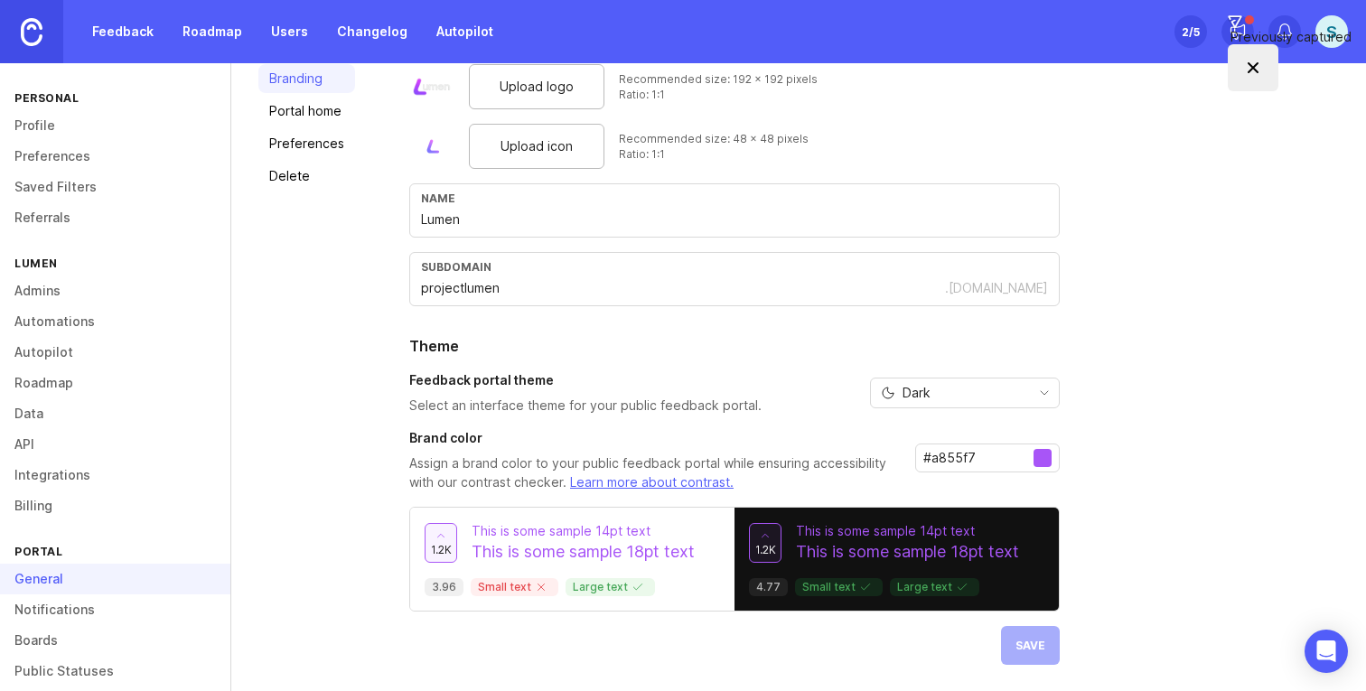
click at [33, 36] on img at bounding box center [32, 32] width 22 height 28
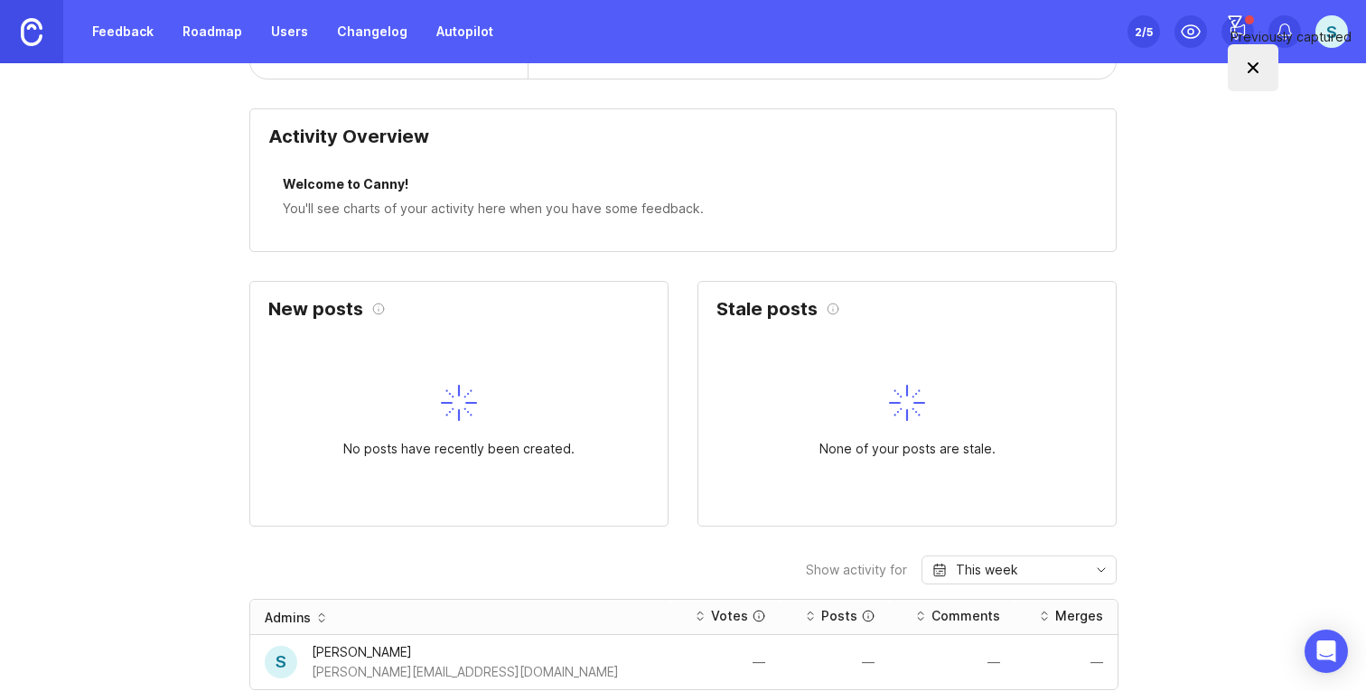
scroll to position [479, 0]
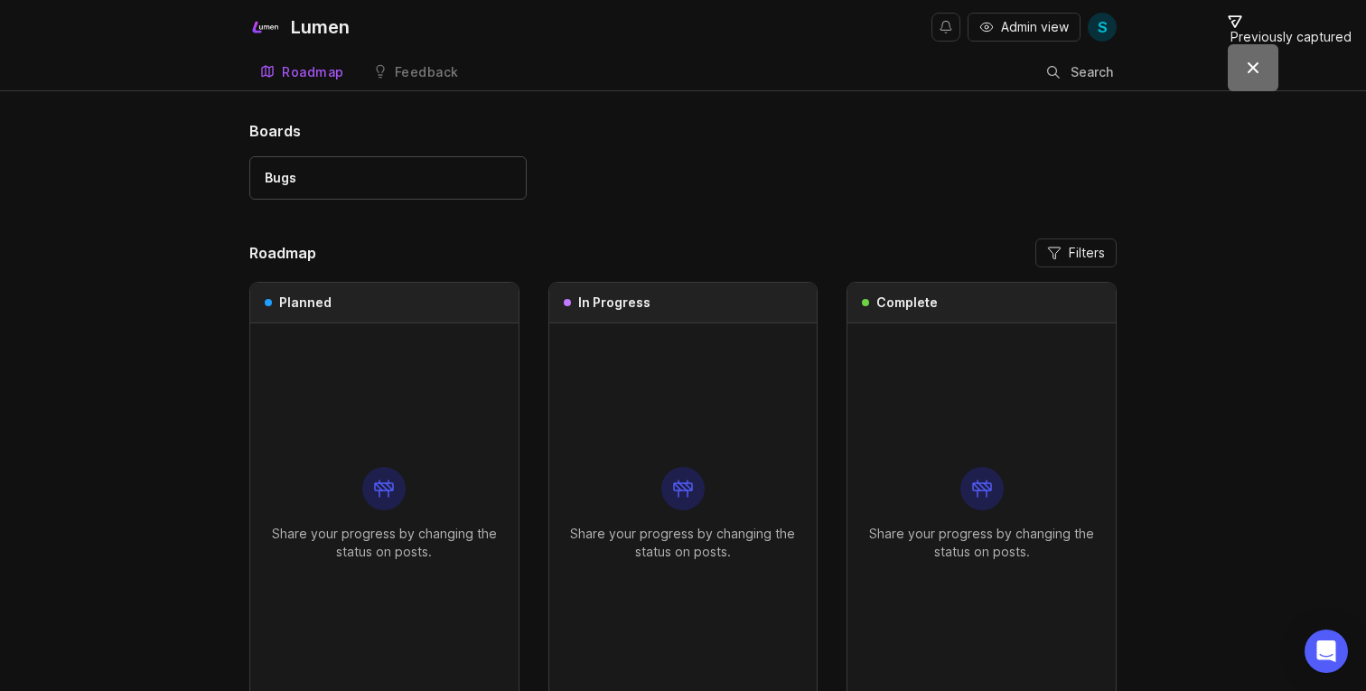
click at [376, 174] on div "Bugs" at bounding box center [388, 178] width 247 height 20
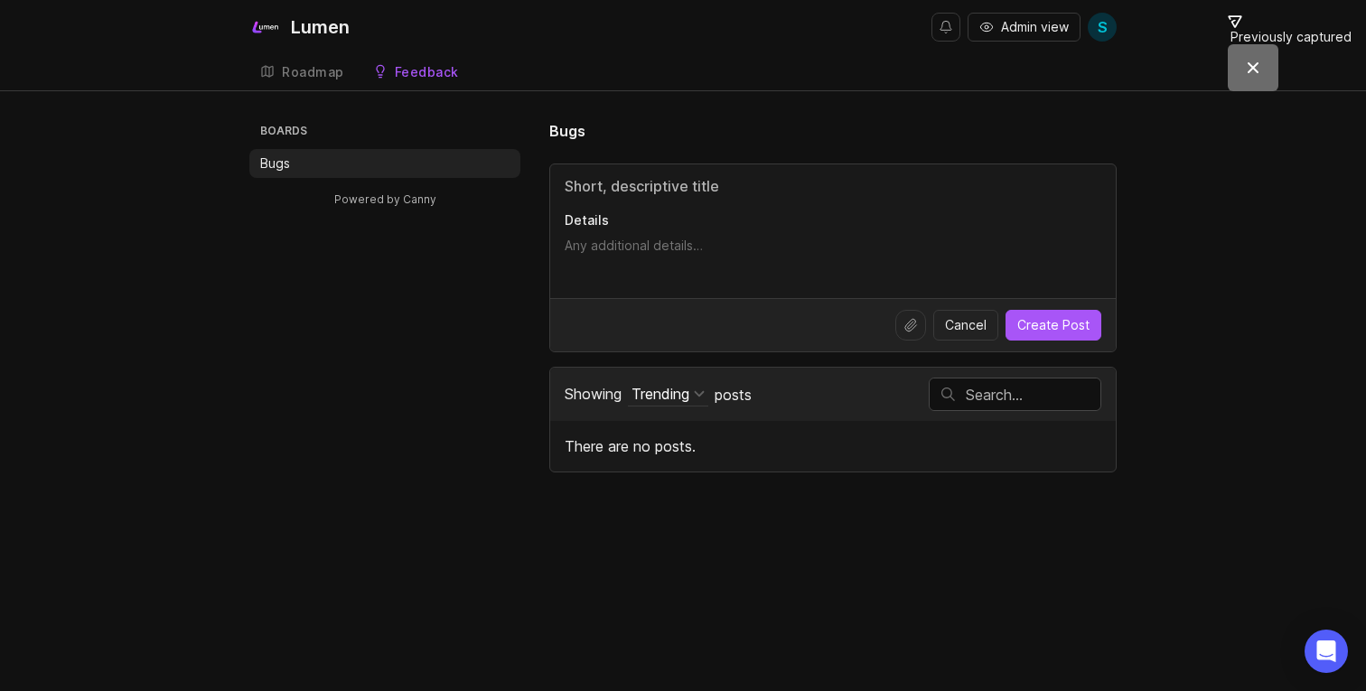
click at [317, 78] on div "Roadmap" at bounding box center [313, 72] width 62 height 13
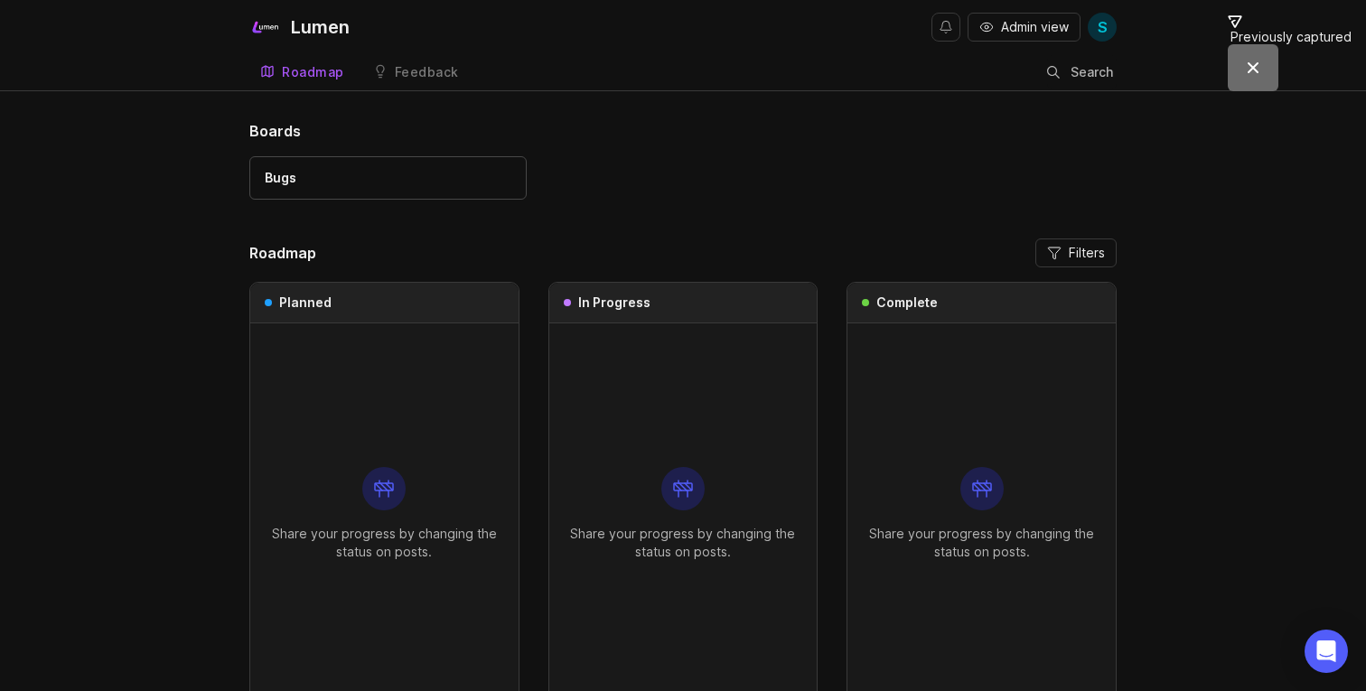
click at [314, 70] on div "Roadmap" at bounding box center [313, 72] width 62 height 13
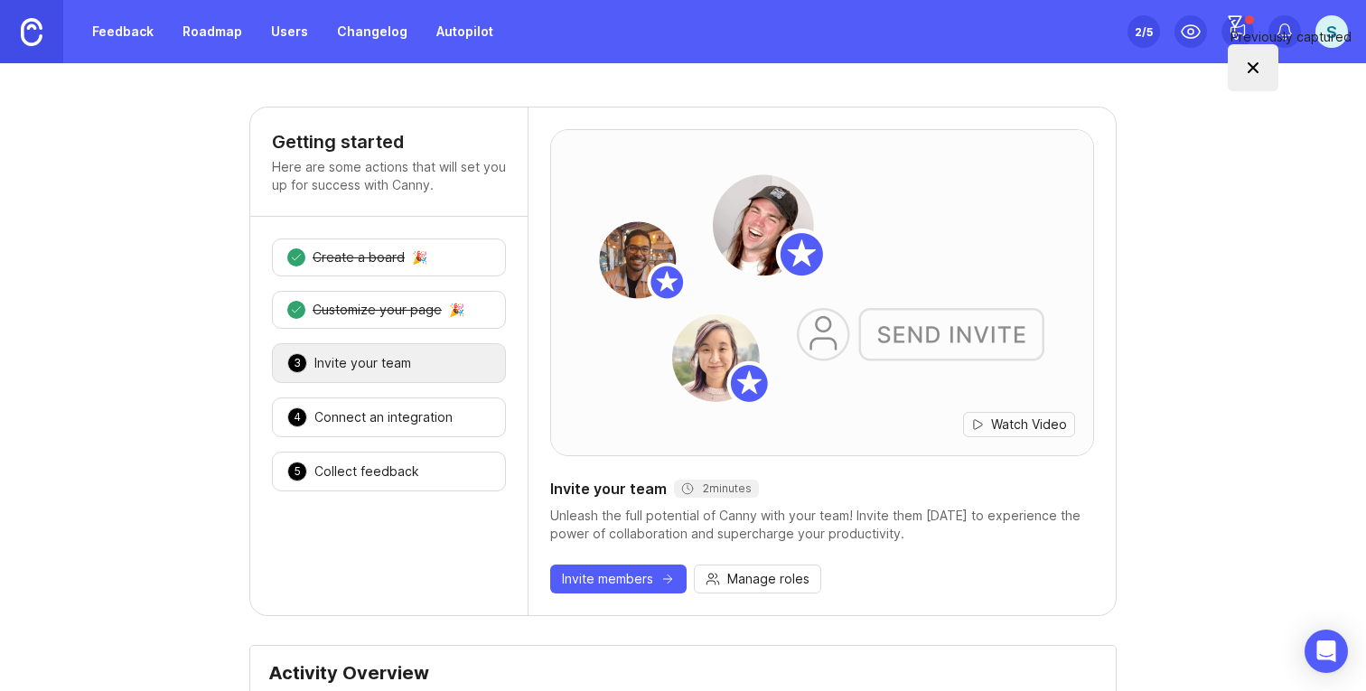
click at [32, 38] on img at bounding box center [32, 32] width 22 height 28
click at [125, 38] on link "Feedback" at bounding box center [122, 31] width 83 height 33
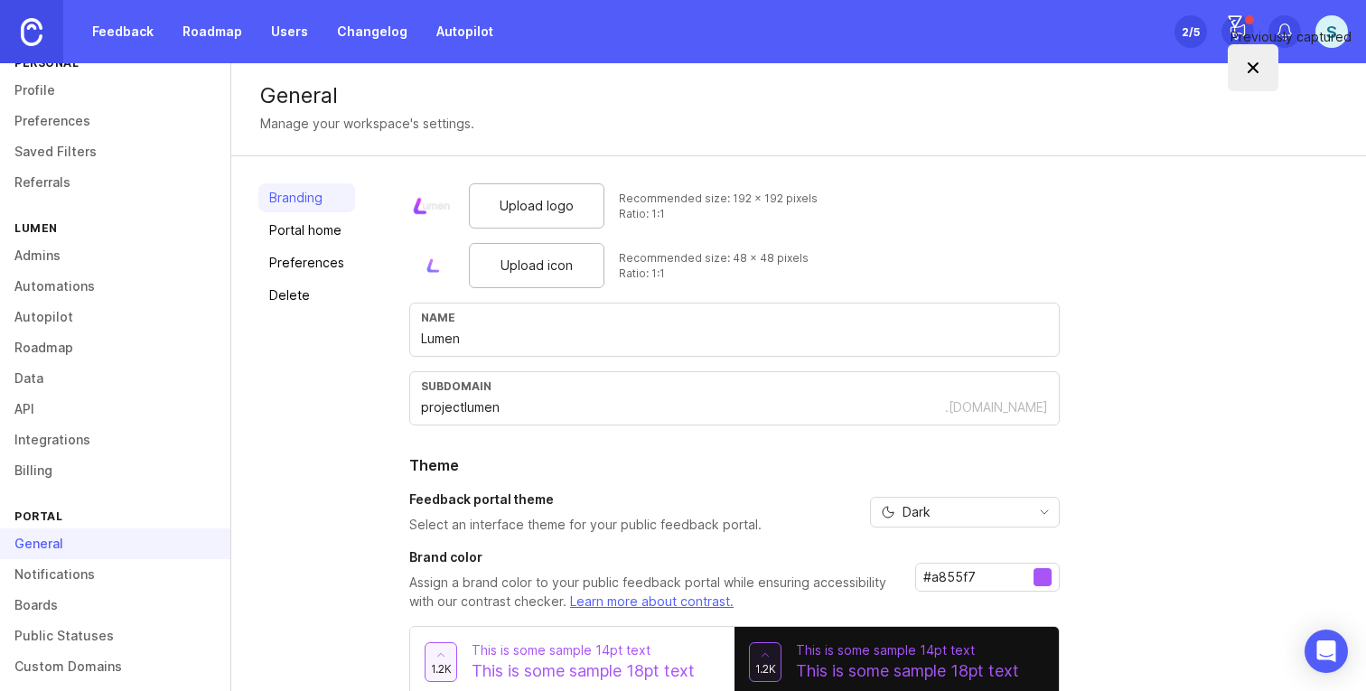
scroll to position [40, 0]
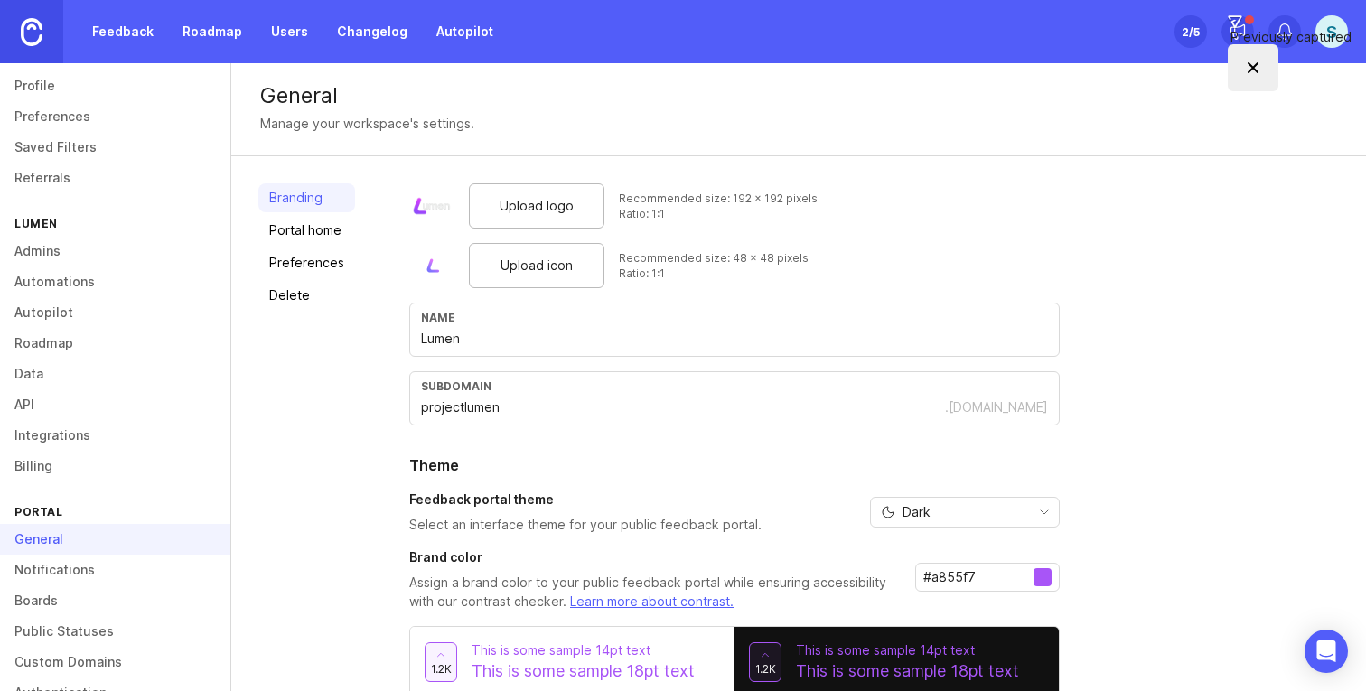
click at [89, 337] on link "Roadmap" at bounding box center [115, 343] width 230 height 31
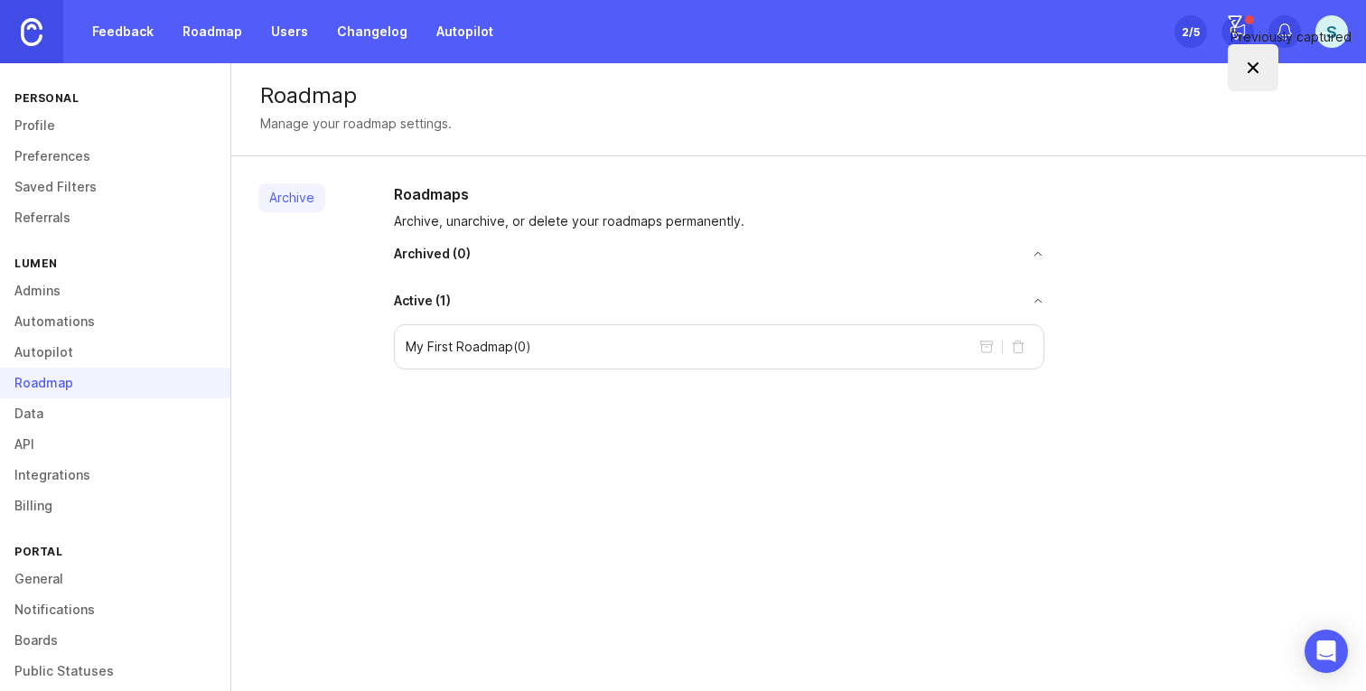
click at [42, 34] on img at bounding box center [32, 32] width 22 height 28
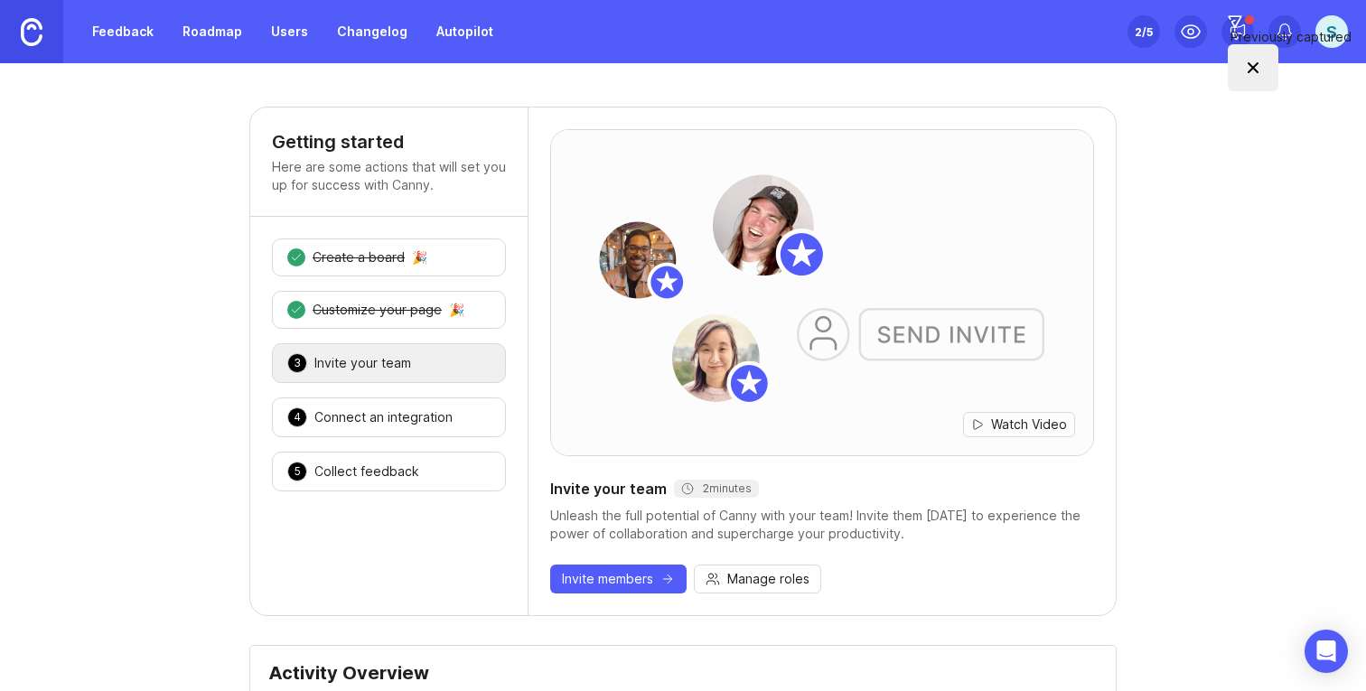
click at [1144, 35] on div "2 /5" at bounding box center [1144, 31] width 18 height 25
click at [1334, 36] on div "S" at bounding box center [1332, 31] width 33 height 33
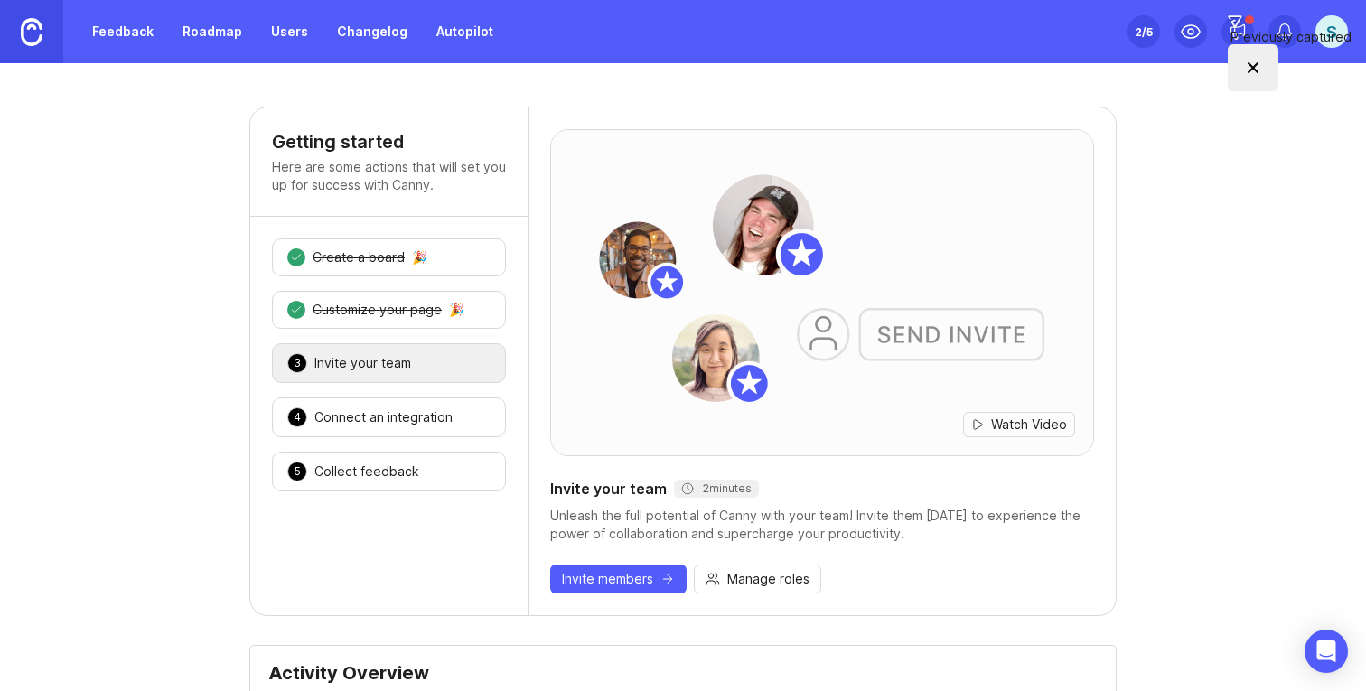
click at [45, 15] on link at bounding box center [31, 31] width 63 height 63
click at [117, 29] on link "Feedback" at bounding box center [122, 31] width 83 height 33
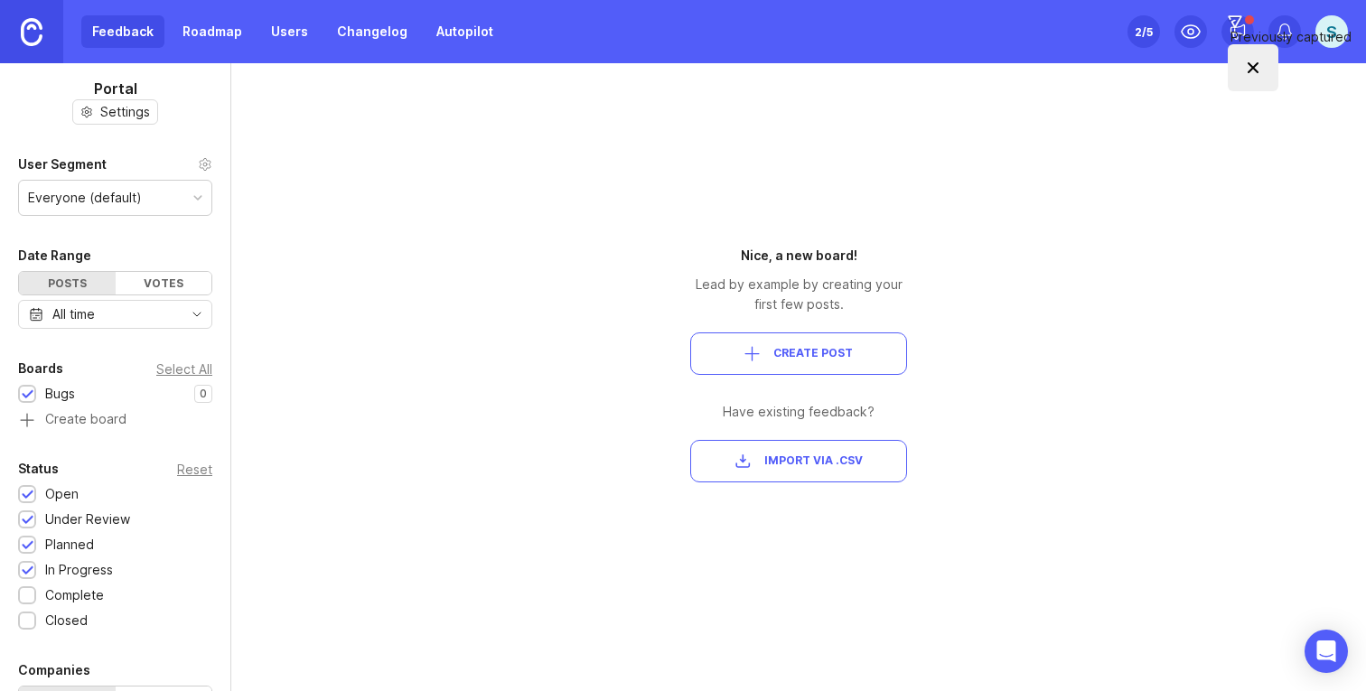
click at [116, 200] on div "Everyone (default)" at bounding box center [85, 198] width 114 height 20
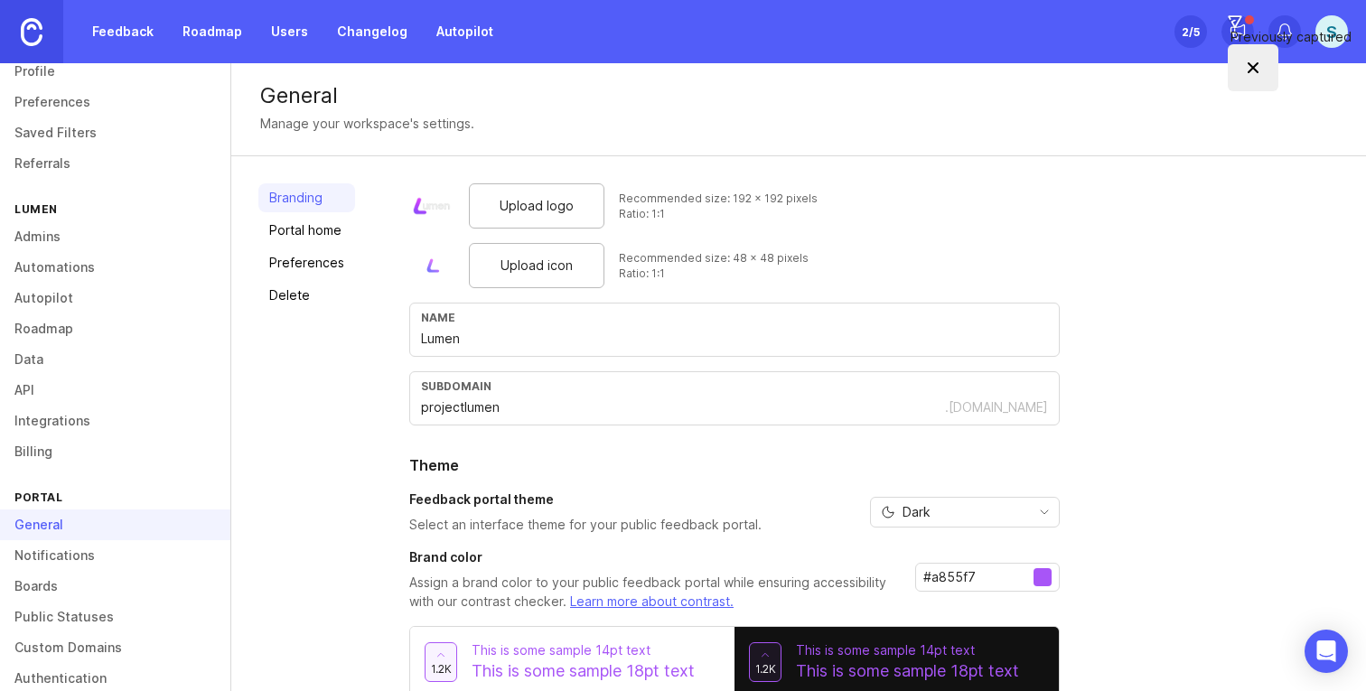
scroll to position [103, 0]
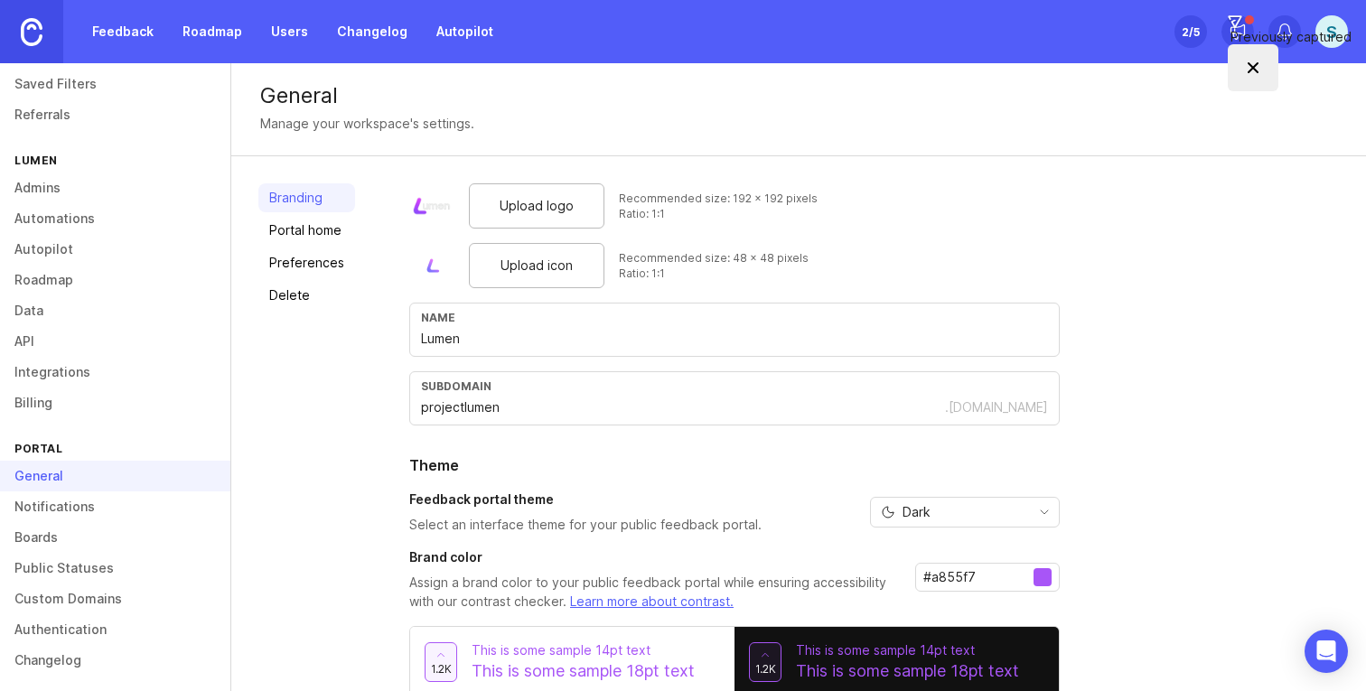
click at [118, 299] on link "Data" at bounding box center [115, 311] width 230 height 31
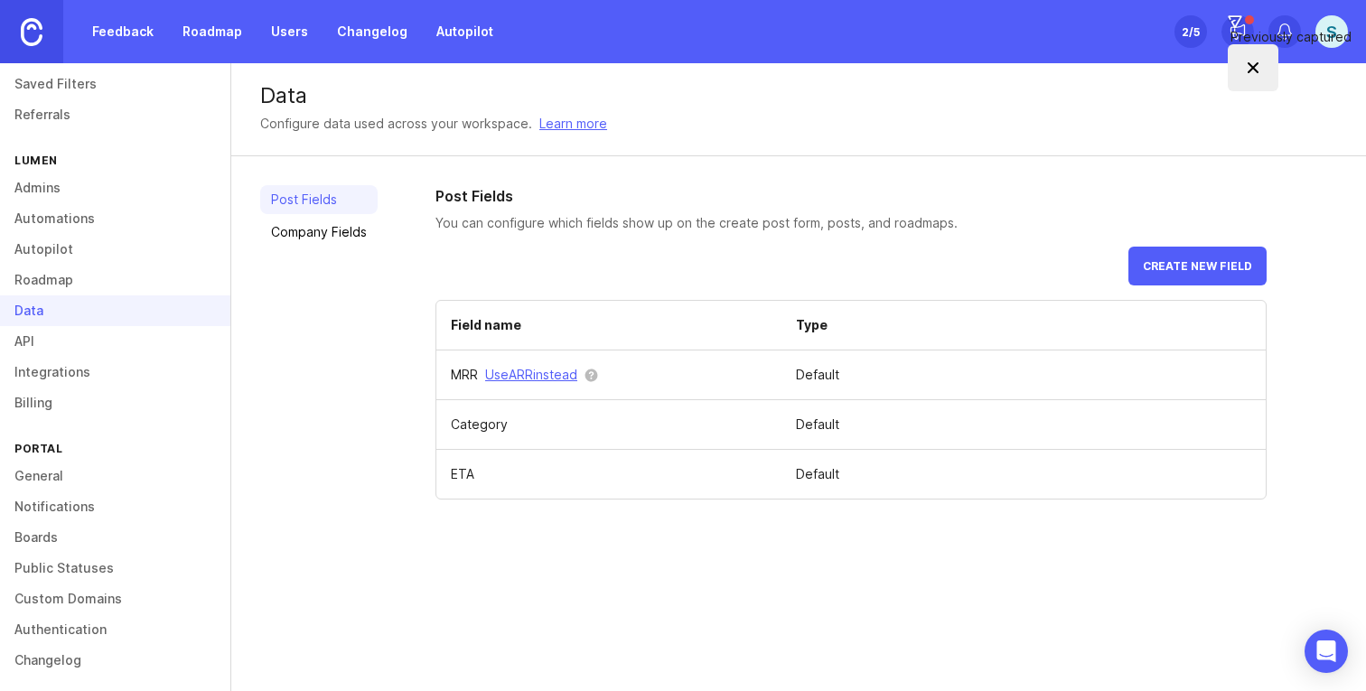
click at [101, 279] on link "Roadmap" at bounding box center [115, 280] width 230 height 31
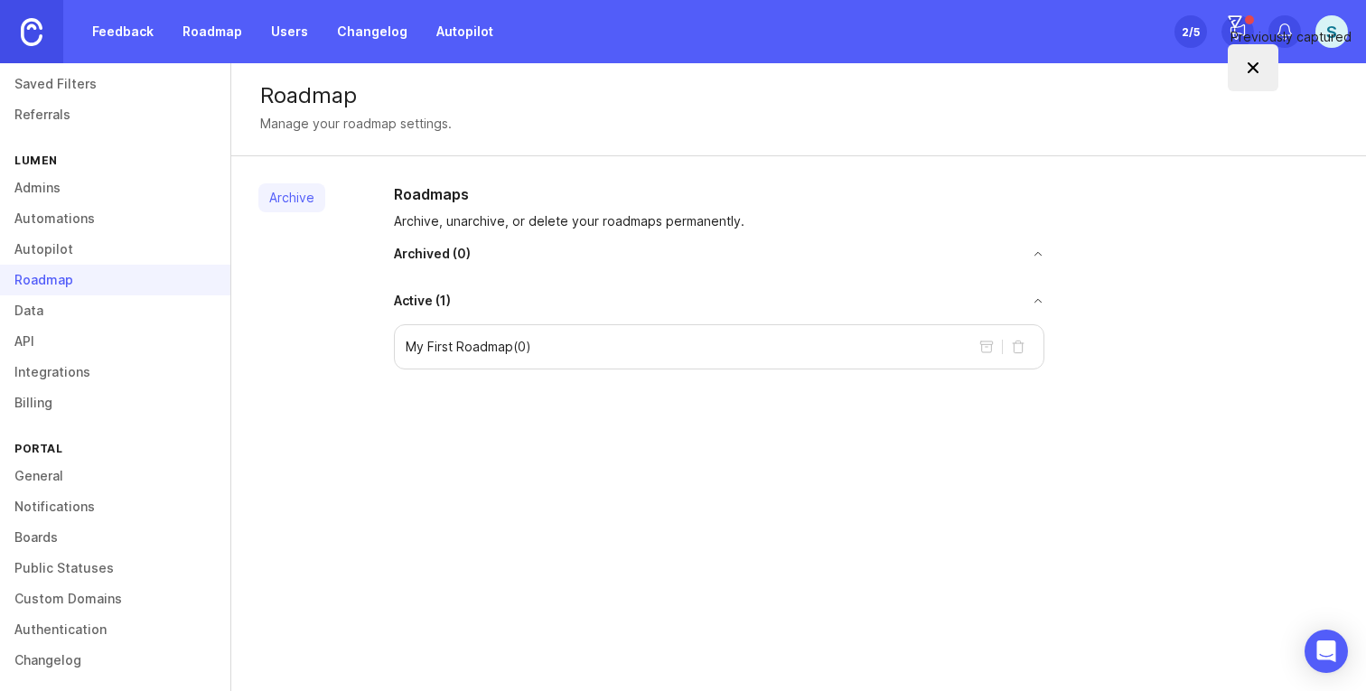
click at [427, 195] on h2 "Roadmaps" at bounding box center [719, 194] width 651 height 22
click at [438, 227] on p "Archive, unarchive, or delete your roadmaps permanently." at bounding box center [719, 221] width 651 height 18
click at [443, 256] on span "Archived ( 0 )" at bounding box center [432, 254] width 77 height 18
click at [438, 277] on div "Roadmaps Archive, unarchive, or delete your roadmaps permanently. Archived ( 0 …" at bounding box center [720, 276] width 680 height 186
click at [462, 331] on div "My First Roadmap ( 0 )" at bounding box center [719, 346] width 651 height 45
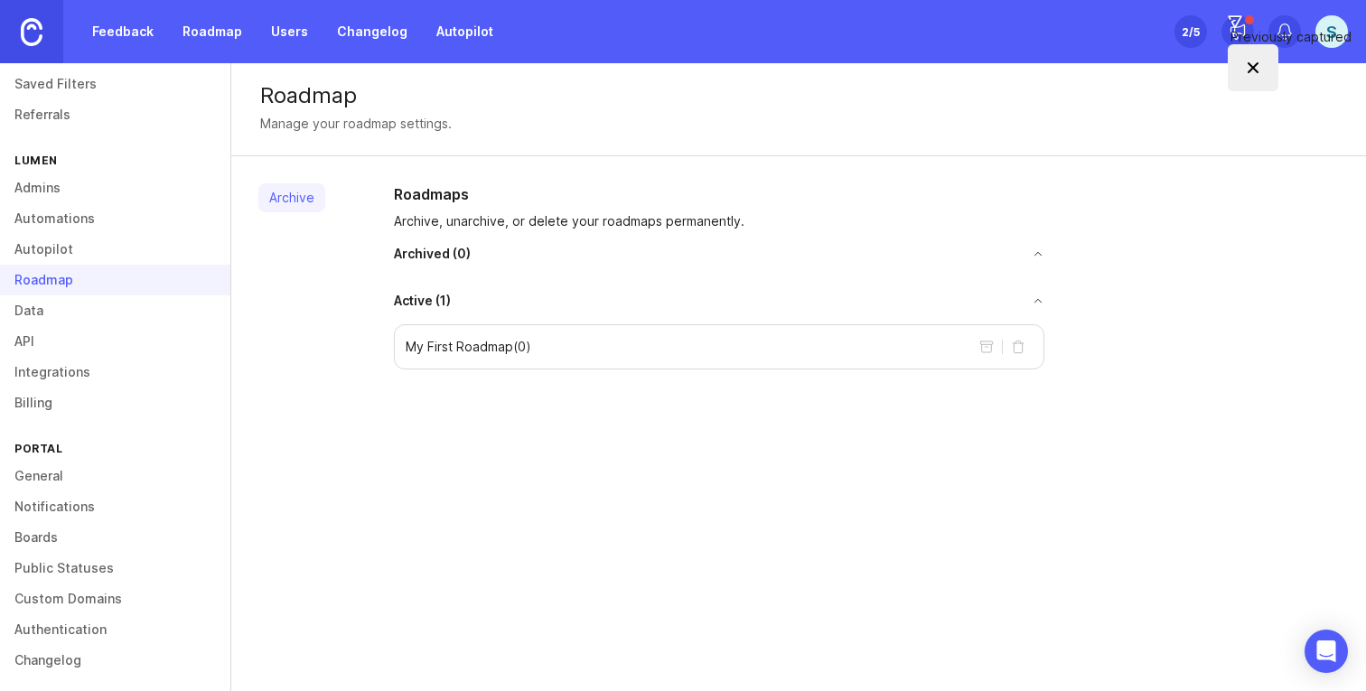
click at [470, 353] on p "My First Roadmap ( 0 )" at bounding box center [469, 347] width 126 height 18
click at [1037, 300] on button "toggle for accordion" at bounding box center [748, 301] width 594 height 13
click at [1036, 257] on button "toggle for accordion" at bounding box center [758, 254] width 574 height 13
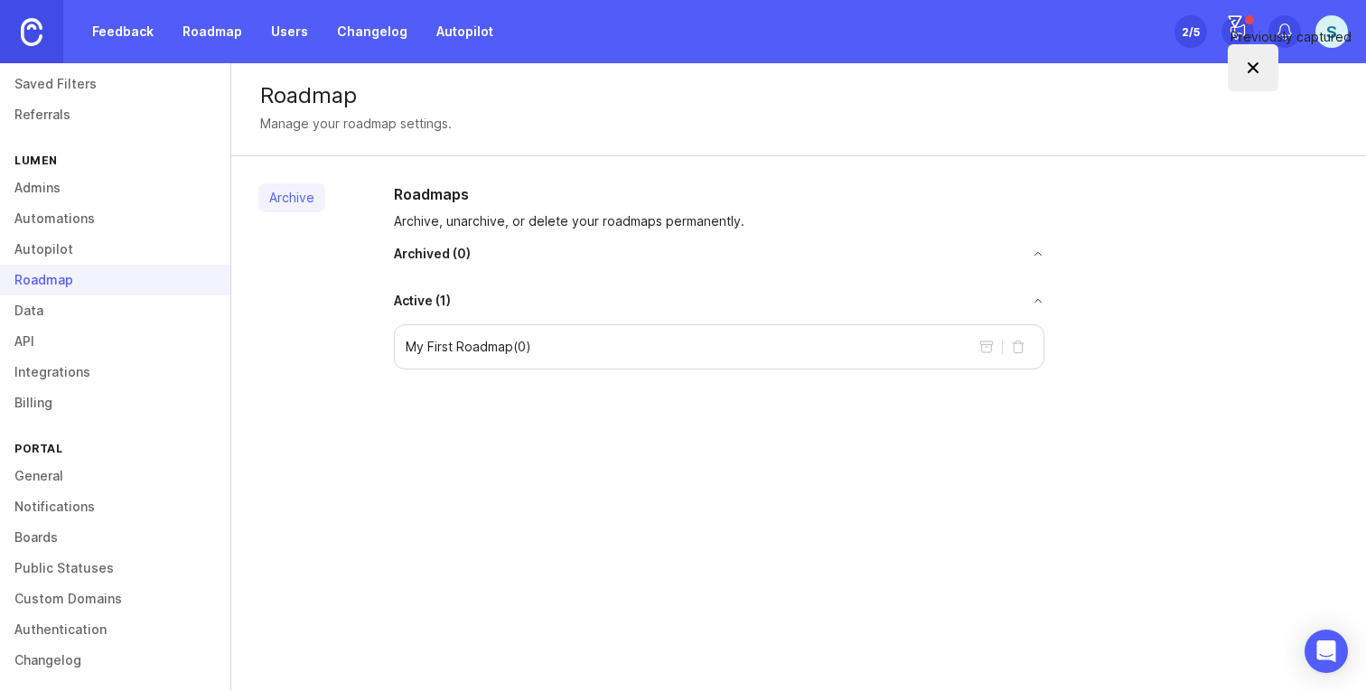
click at [312, 221] on div "Archive" at bounding box center [291, 276] width 67 height 186
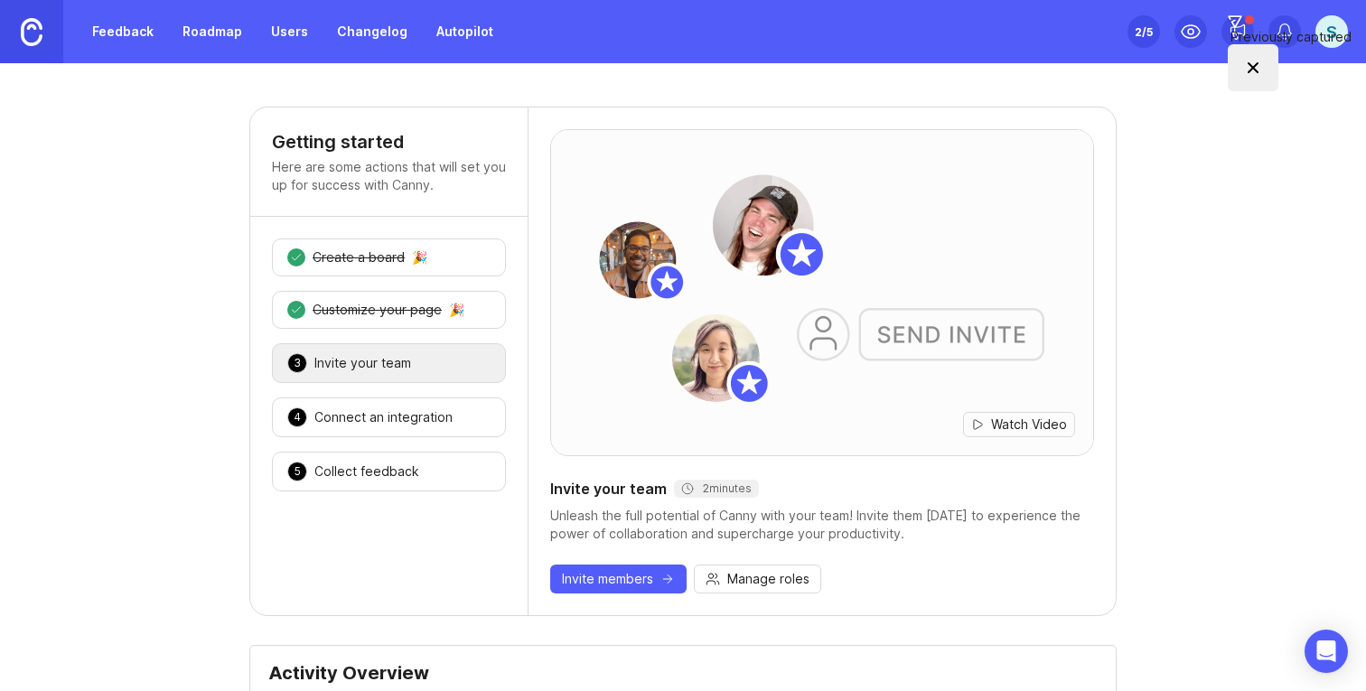
click at [33, 36] on img at bounding box center [32, 32] width 22 height 28
click at [102, 39] on link "Feedback" at bounding box center [122, 31] width 83 height 33
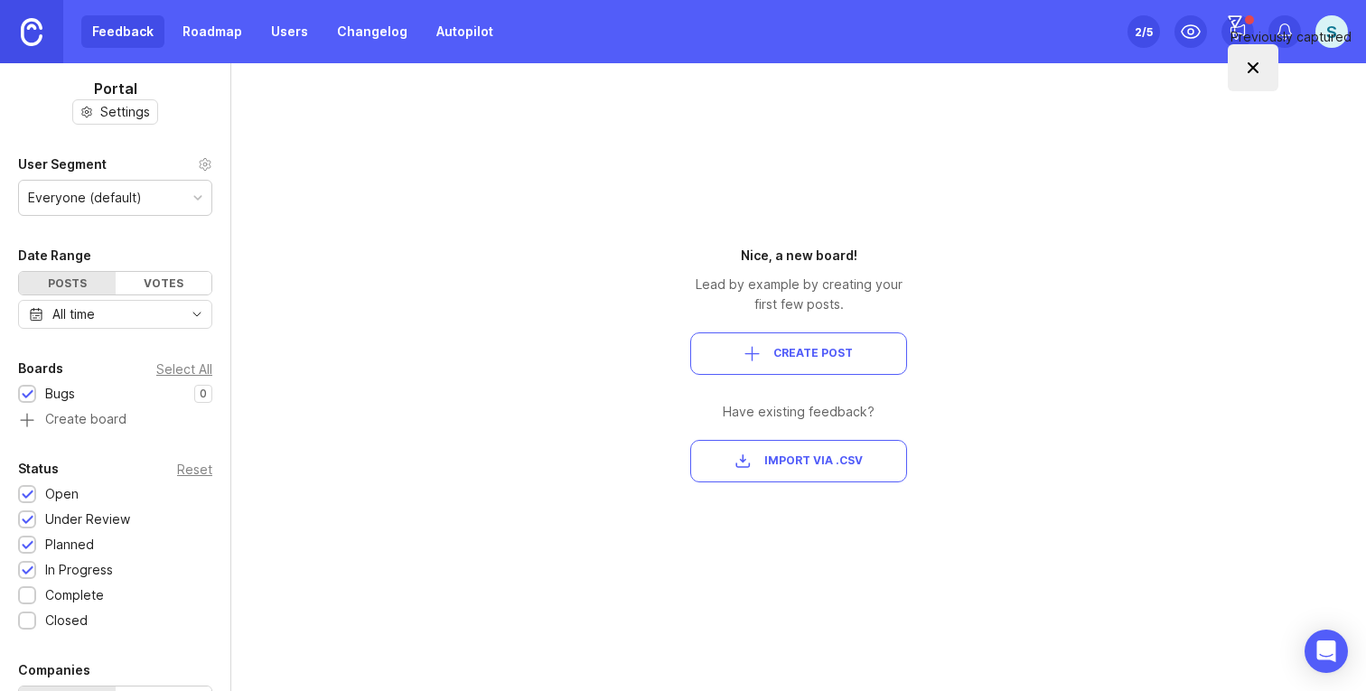
scroll to position [33, 0]
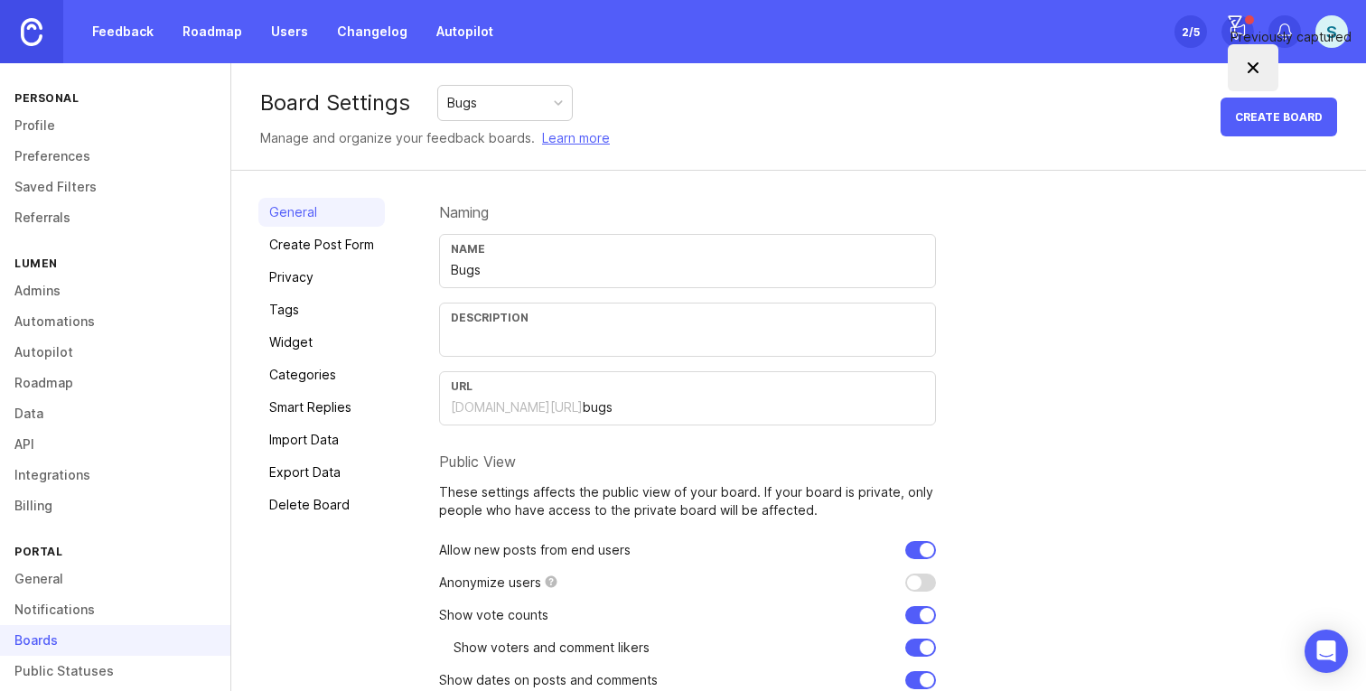
click at [516, 280] on div "Name Bugs" at bounding box center [687, 261] width 497 height 54
drag, startPoint x: 498, startPoint y: 277, endPoint x: 405, endPoint y: 277, distance: 93.1
click at [405, 277] on div "General Create Post Form Privacy Tags Widget Categories Smart Replies Import Da…" at bounding box center [798, 487] width 1135 height 632
type input "Feedback"
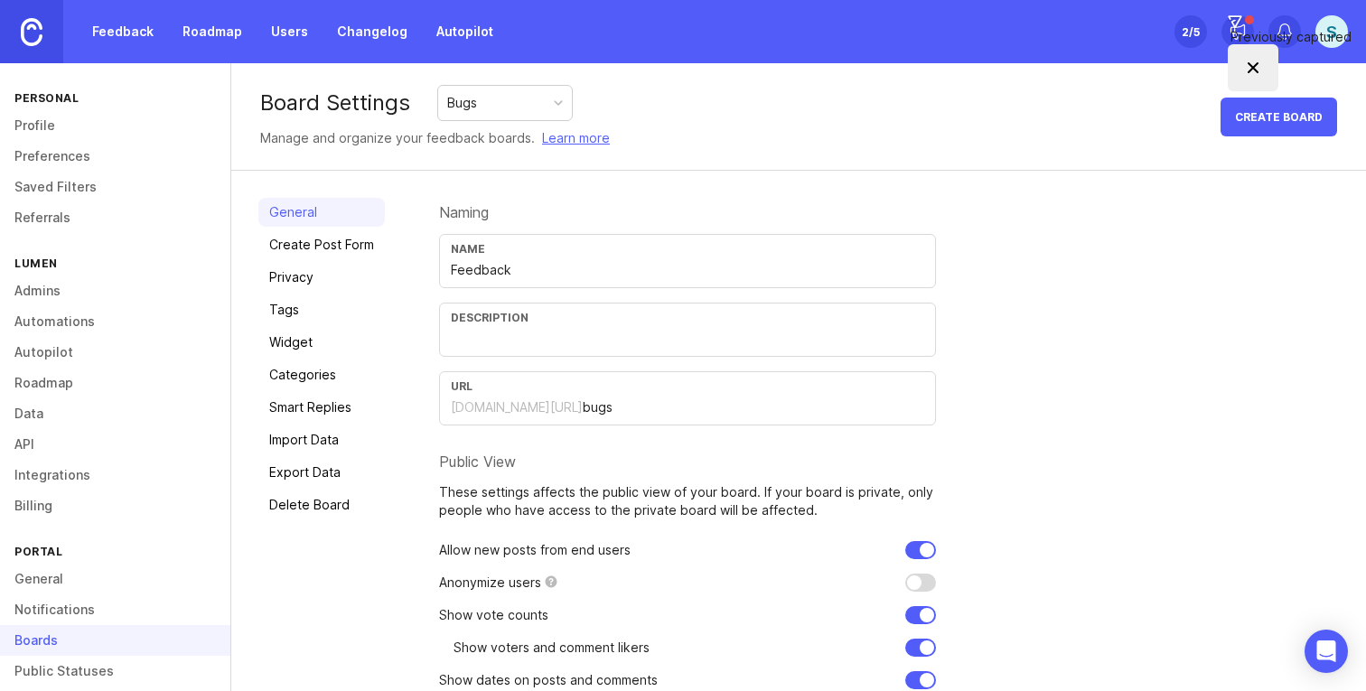
click at [420, 365] on div "General Create Post Form Privacy Tags Widget Categories Smart Replies Import Da…" at bounding box center [798, 487] width 1135 height 632
click at [625, 394] on div "URL projectlumen.canny.io/ bugs" at bounding box center [687, 398] width 497 height 54
type input "b"
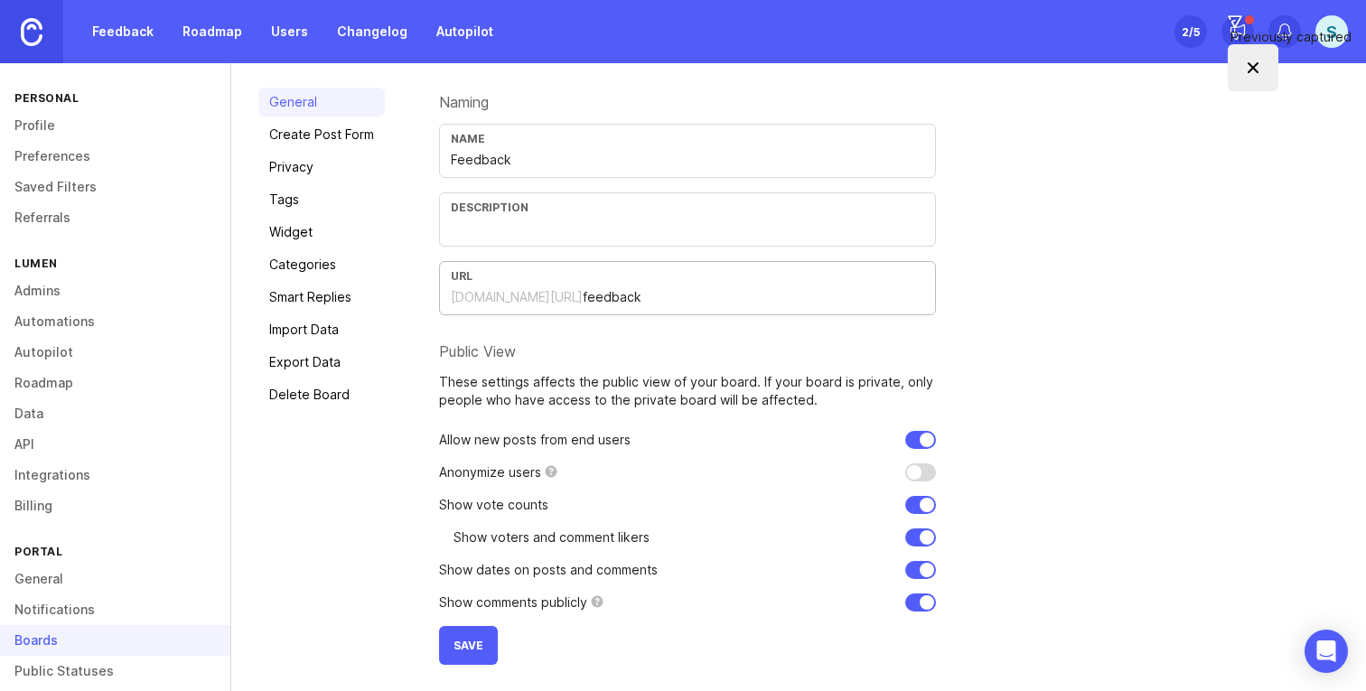
type input "feedback"
click at [476, 653] on button "Save" at bounding box center [468, 645] width 59 height 39
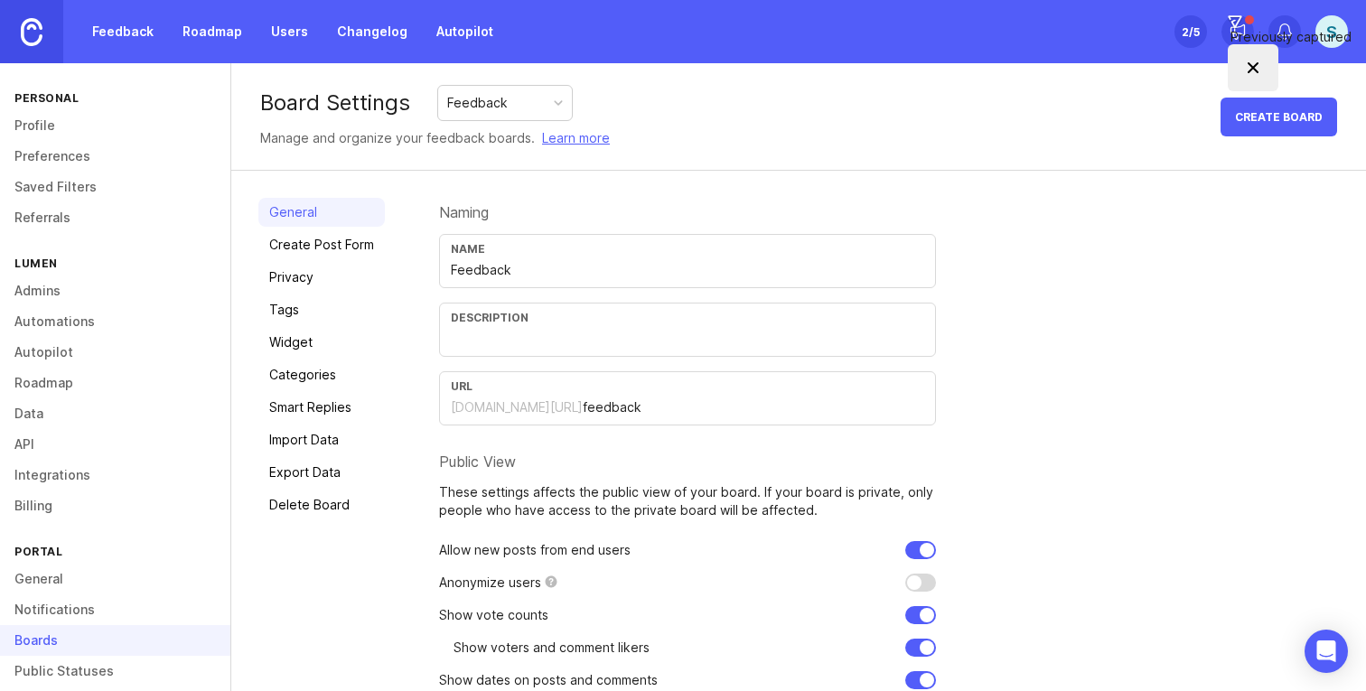
click at [507, 114] on div "Feedback" at bounding box center [505, 103] width 134 height 34
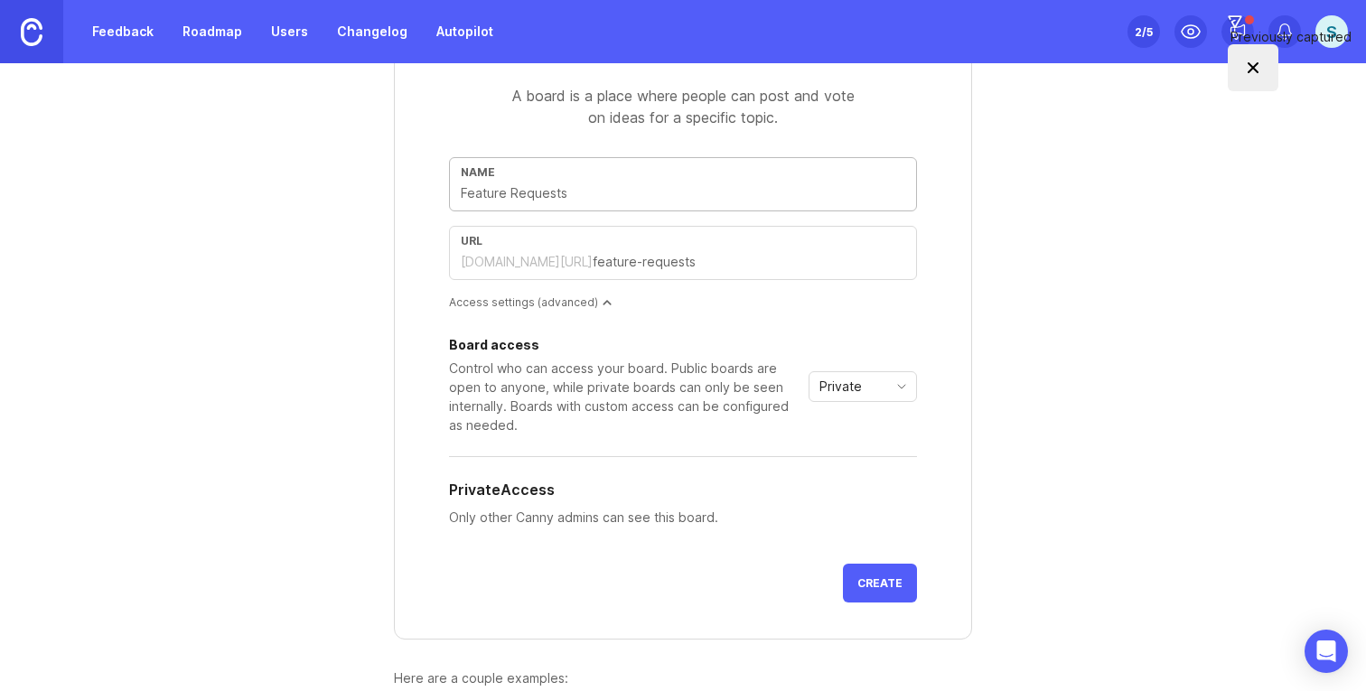
scroll to position [96, 0]
click at [866, 394] on div "Private" at bounding box center [849, 385] width 78 height 29
click at [854, 448] on span "Public" at bounding box center [839, 451] width 36 height 20
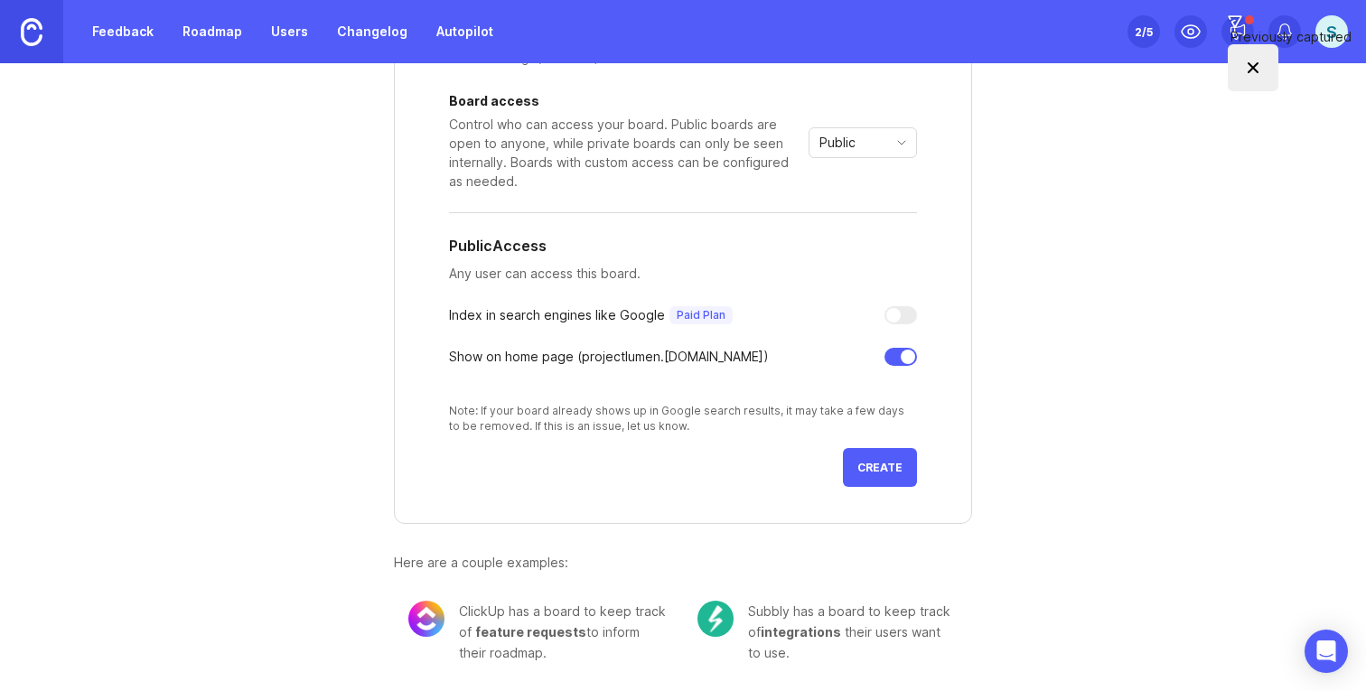
scroll to position [339, 0]
click at [873, 474] on button "Create" at bounding box center [880, 467] width 74 height 39
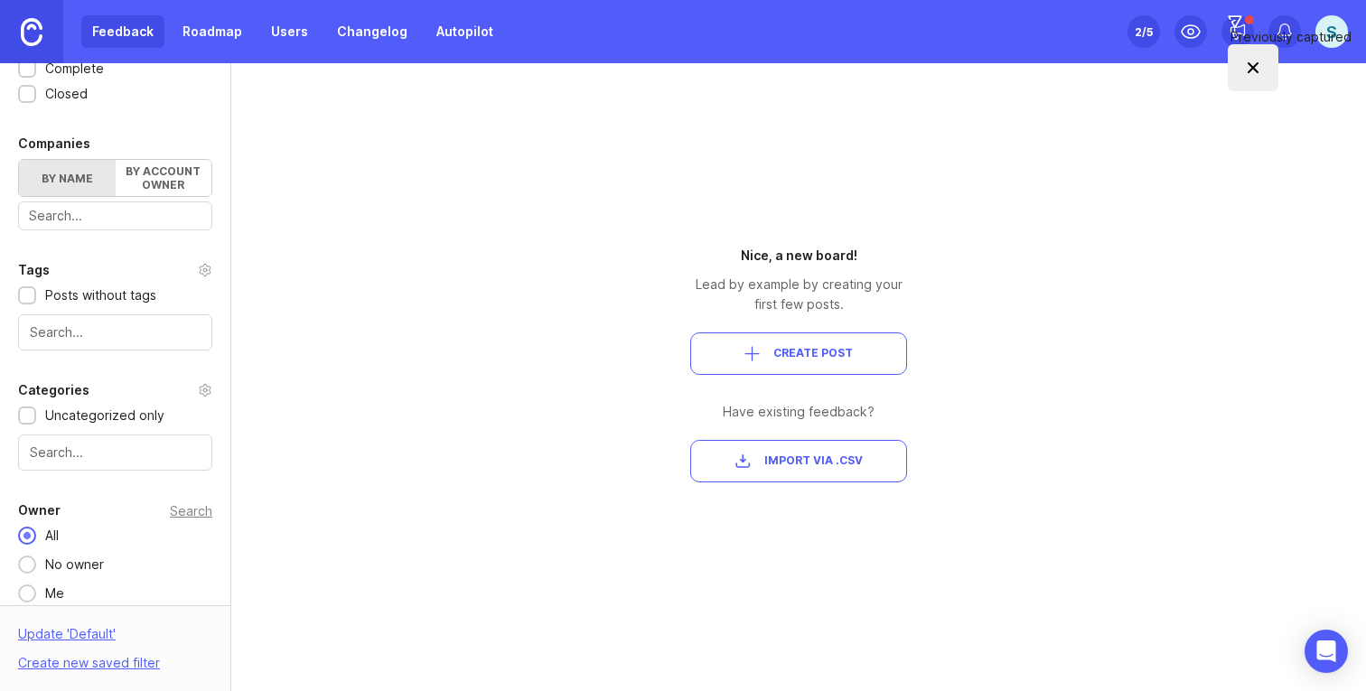
scroll to position [550, 0]
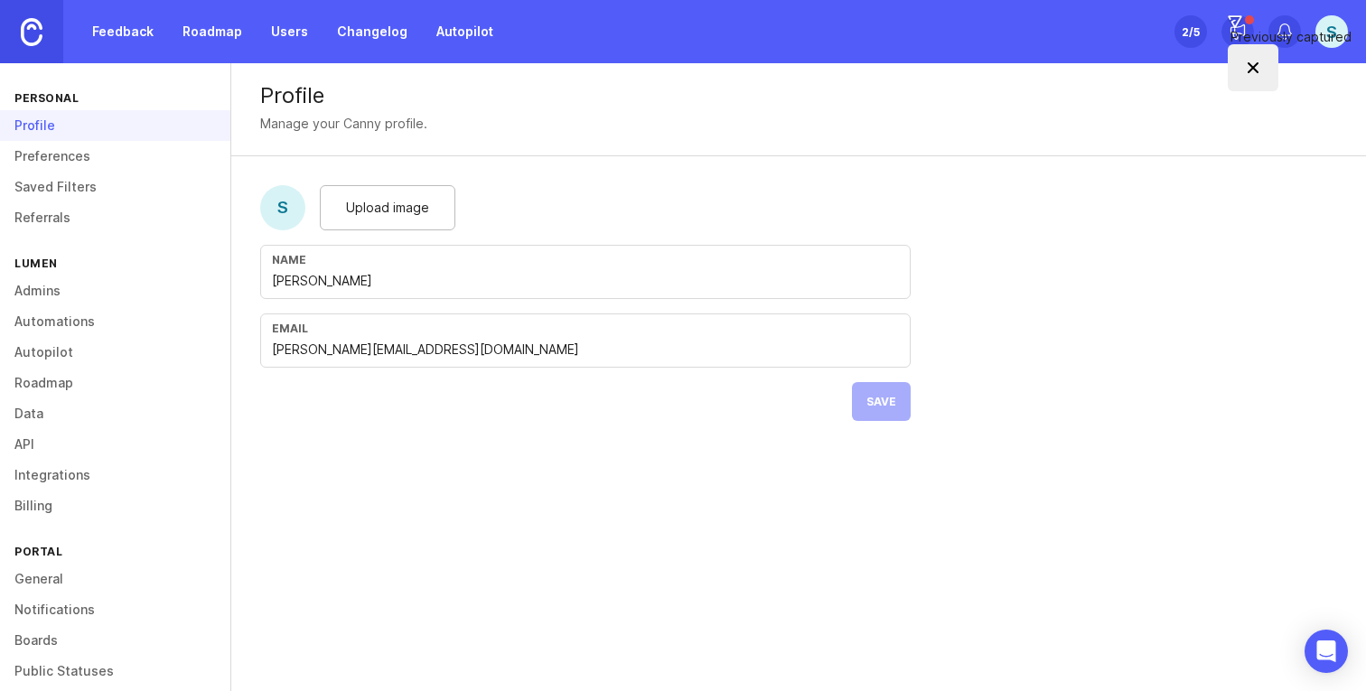
click at [40, 37] on img at bounding box center [32, 32] width 22 height 28
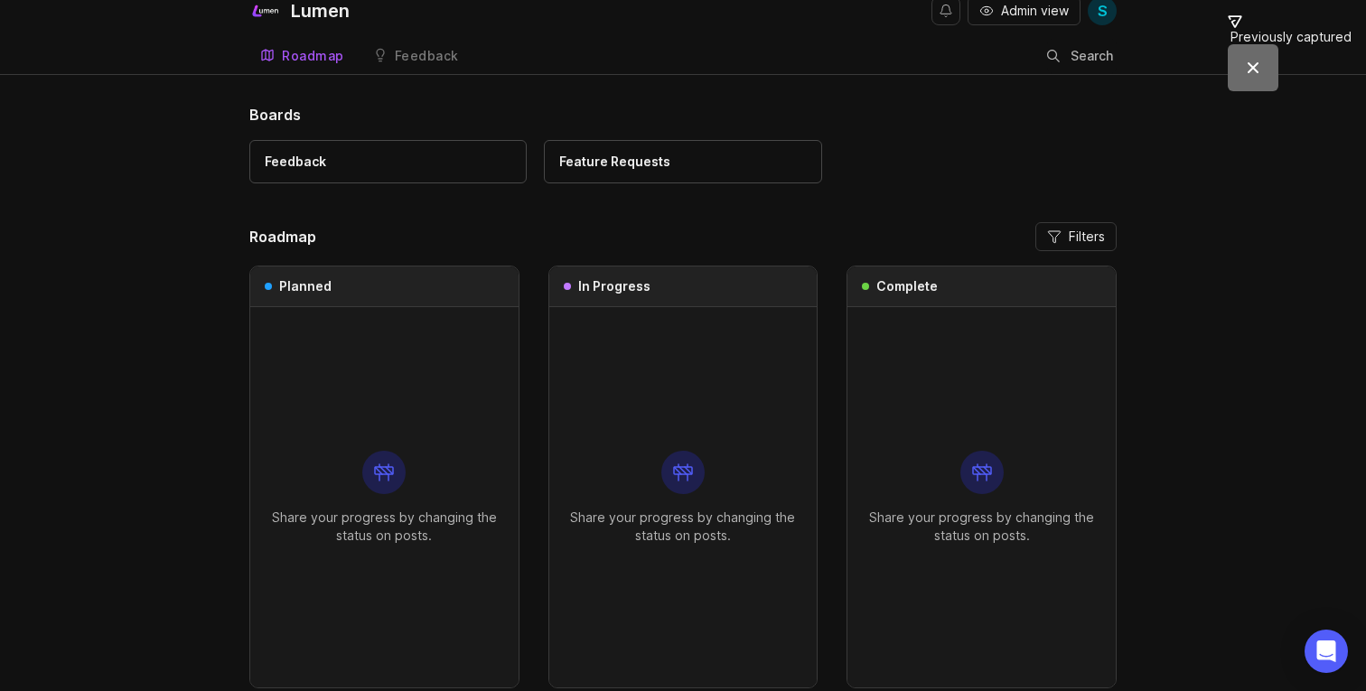
scroll to position [19, 0]
click at [731, 157] on div "Feature Requests" at bounding box center [682, 159] width 247 height 20
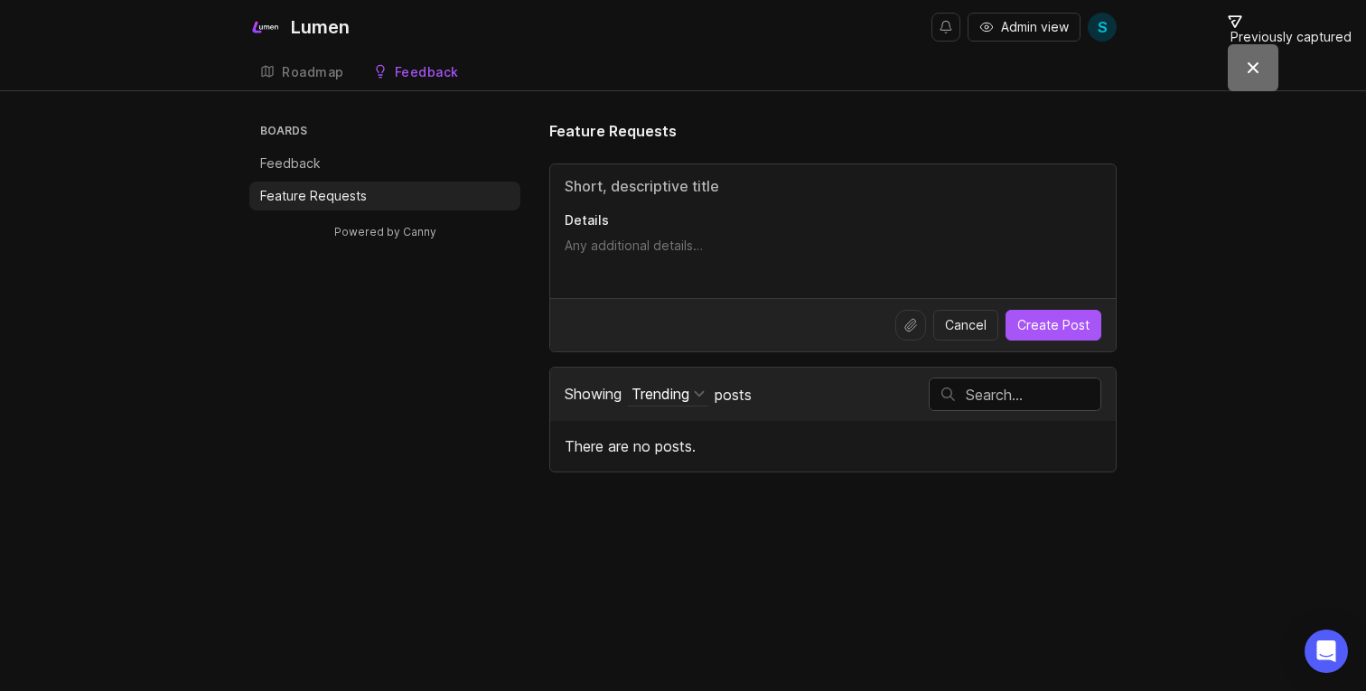
click at [298, 192] on p "Feature Requests" at bounding box center [313, 196] width 107 height 18
click at [295, 166] on p "Feedback" at bounding box center [290, 164] width 61 height 18
click at [315, 74] on div "Roadmap" at bounding box center [313, 72] width 62 height 13
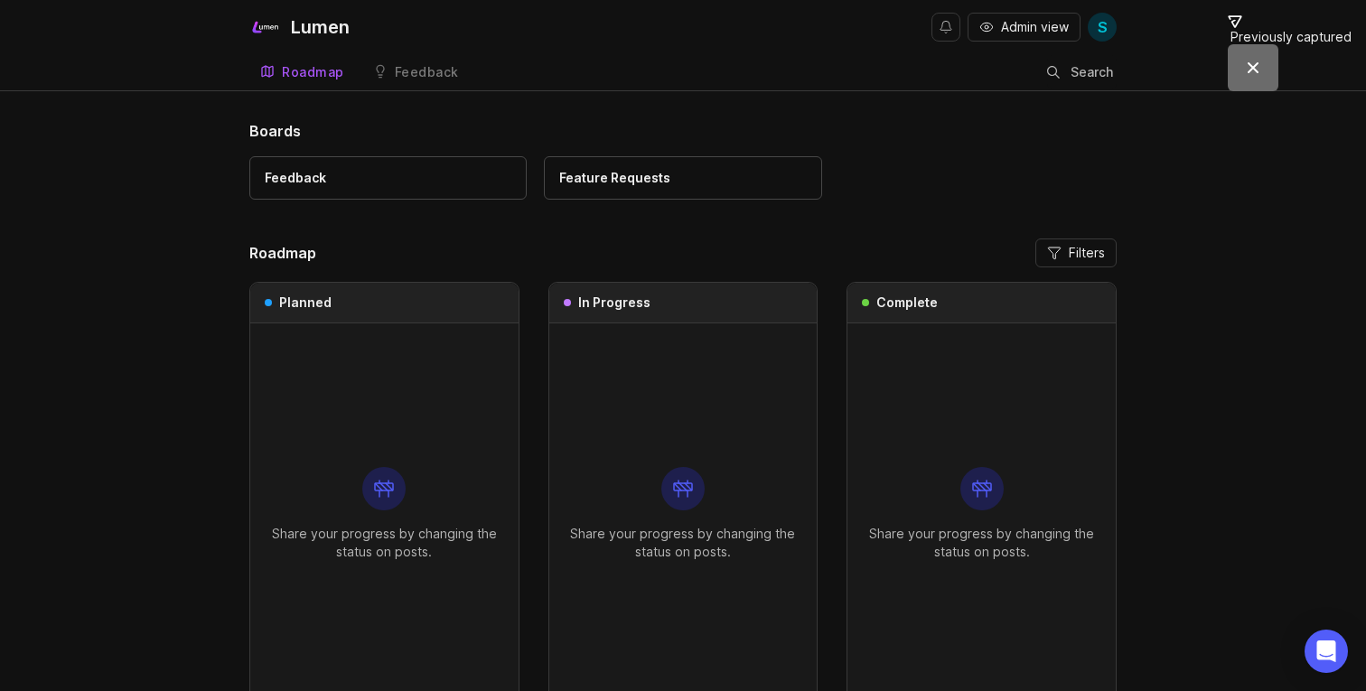
click at [1100, 21] on span "S" at bounding box center [1103, 27] width 10 height 22
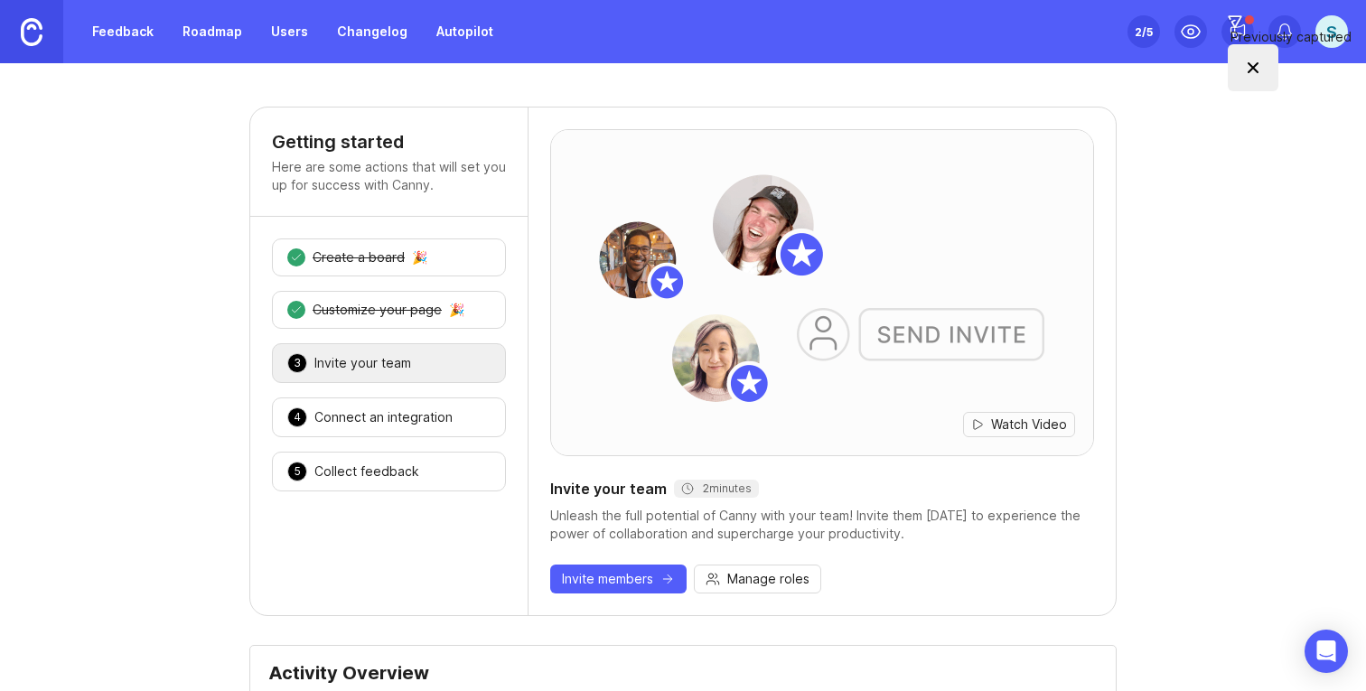
click at [36, 41] on img at bounding box center [32, 32] width 22 height 28
